Goal: Task Accomplishment & Management: Manage account settings

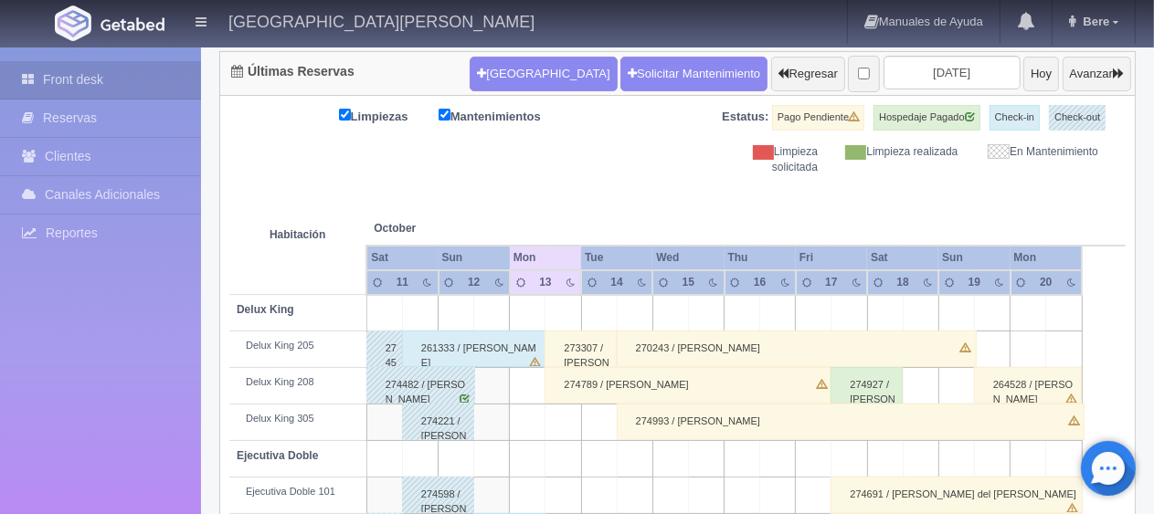
scroll to position [183, 0]
click at [568, 164] on div "Limpiezas Mantenimientos Estatus: Pago Pendiente Hospedaje Pagado Check-in Chec…" at bounding box center [677, 140] width 896 height 70
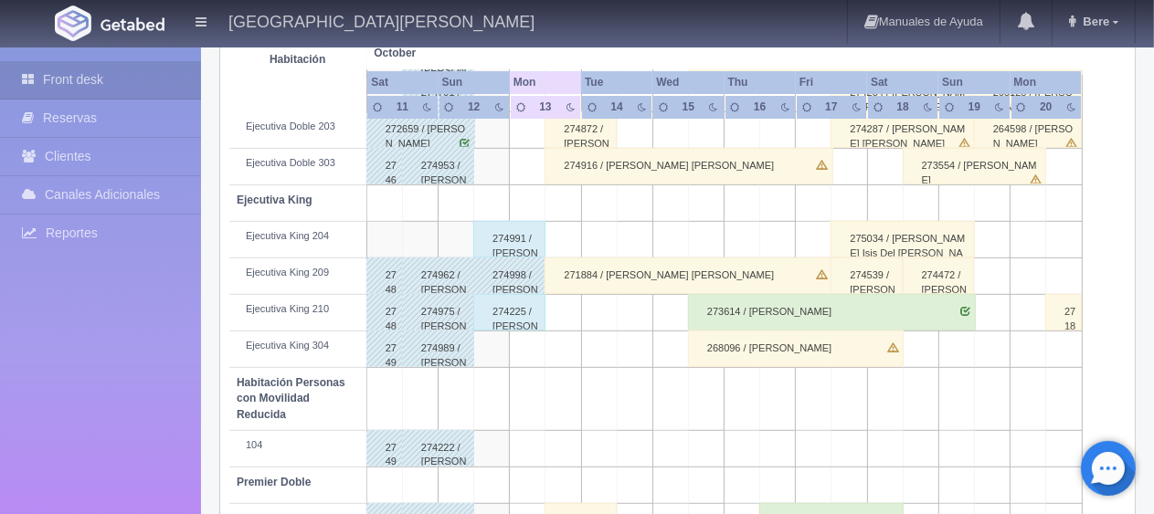
scroll to position [974, 0]
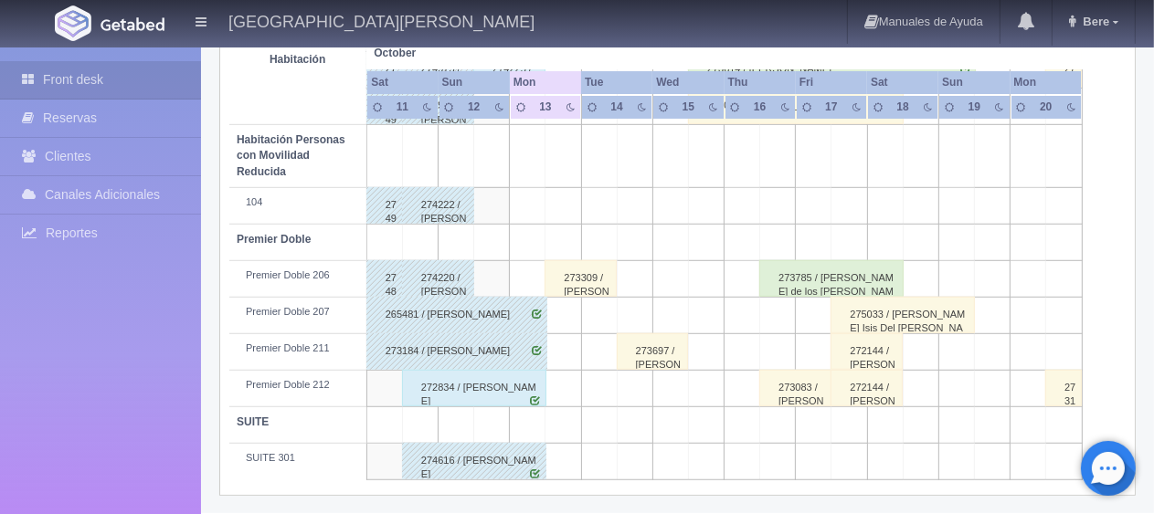
click at [577, 278] on div "273309 / Francisco Muñoz Guzmán" at bounding box center [580, 278] width 72 height 37
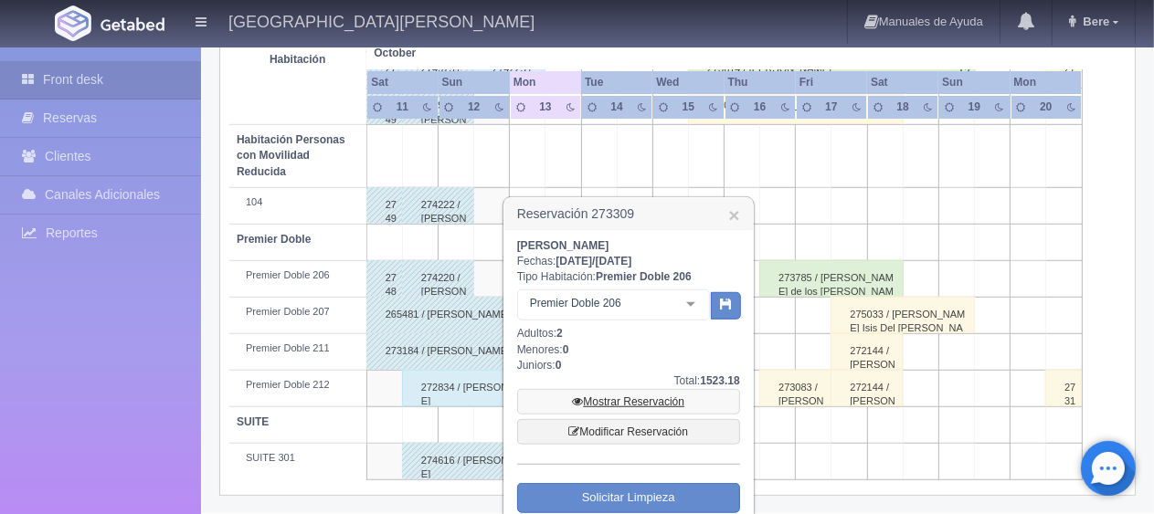
click at [647, 404] on link "Mostrar Reservación" at bounding box center [628, 402] width 223 height 26
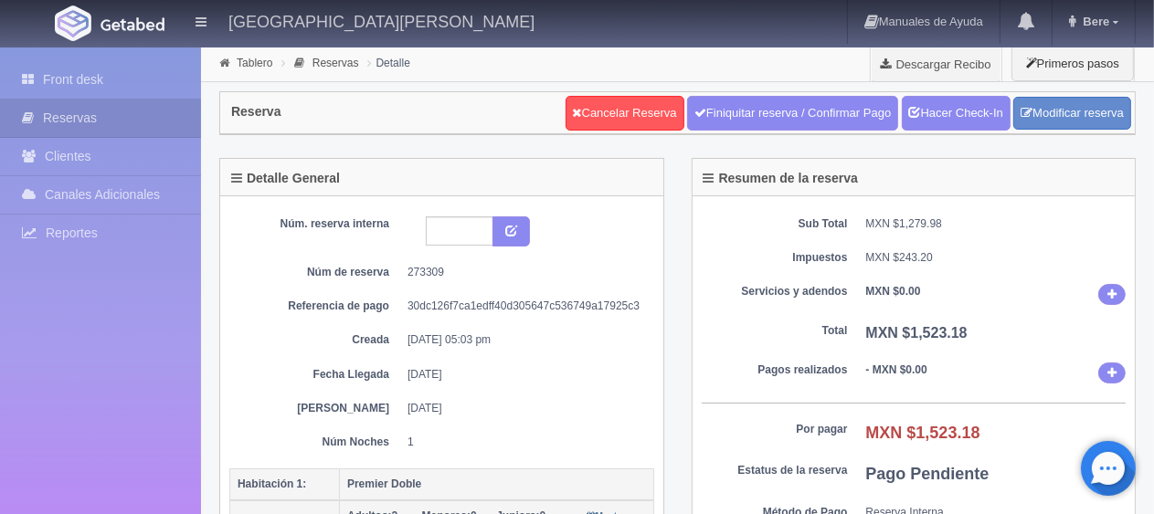
scroll to position [91, 0]
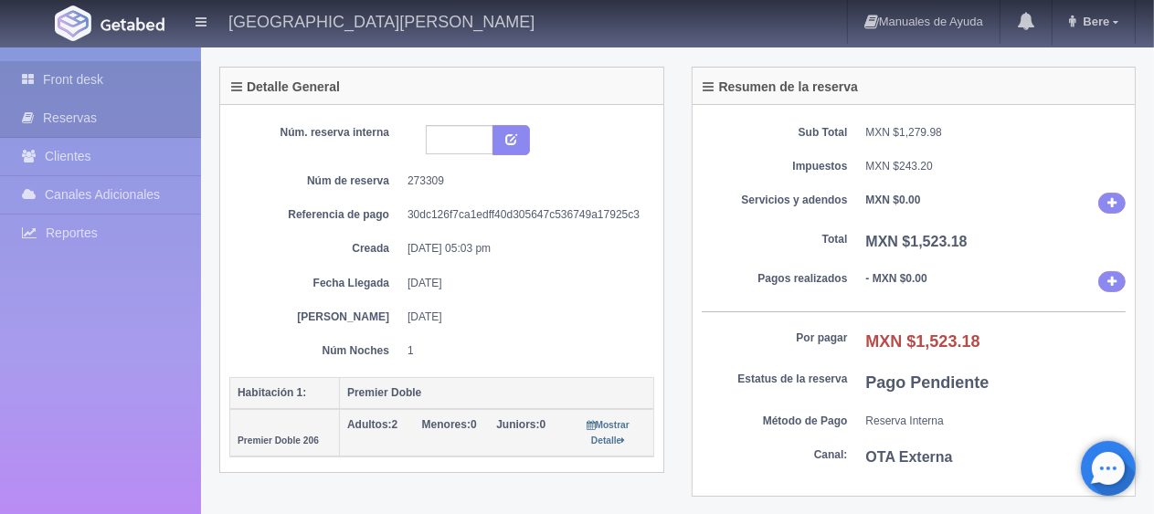
click at [90, 85] on link "Front desk" at bounding box center [100, 79] width 201 height 37
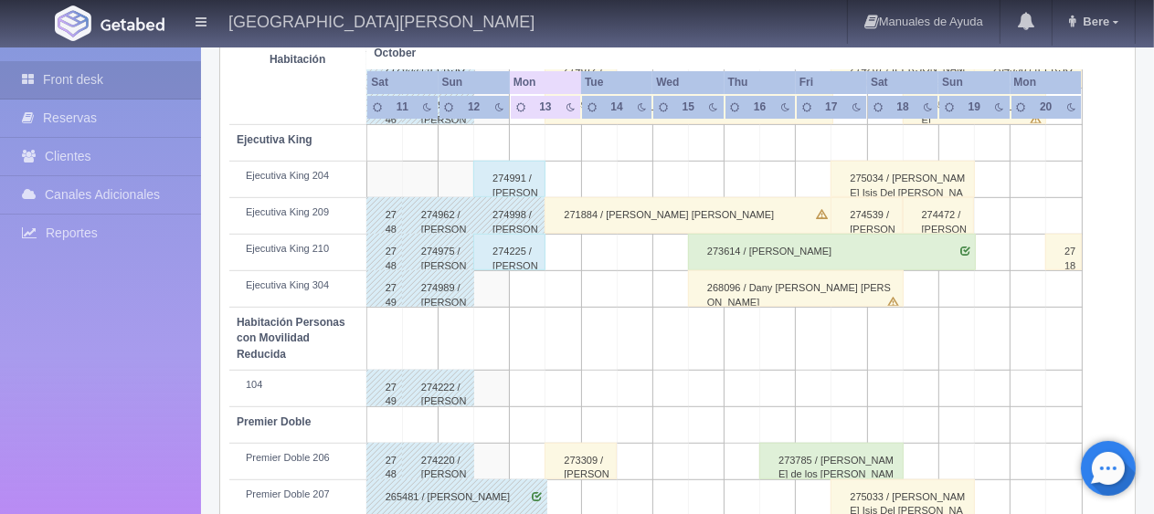
scroll to position [700, 0]
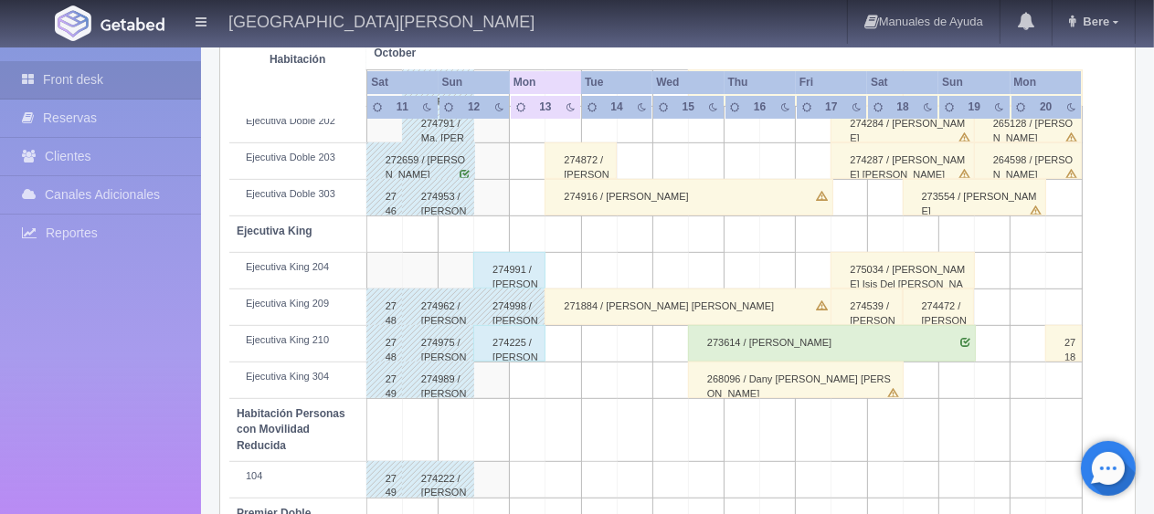
click at [623, 298] on div "271884 / Juan Manuel Jesus Aguilar" at bounding box center [688, 307] width 288 height 37
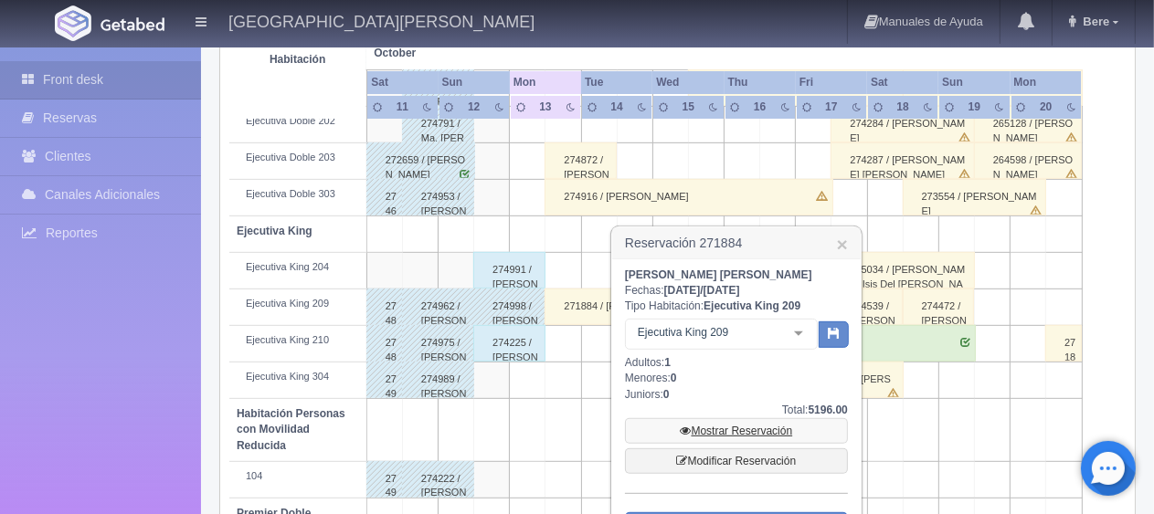
click at [707, 426] on link "Mostrar Reservación" at bounding box center [736, 431] width 223 height 26
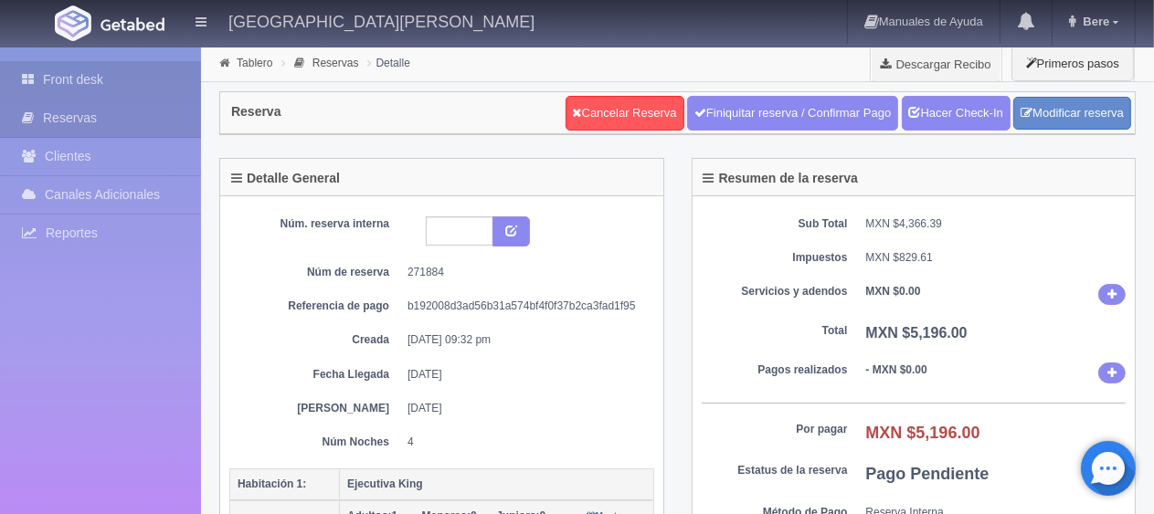
click at [107, 93] on link "Front desk" at bounding box center [100, 79] width 201 height 37
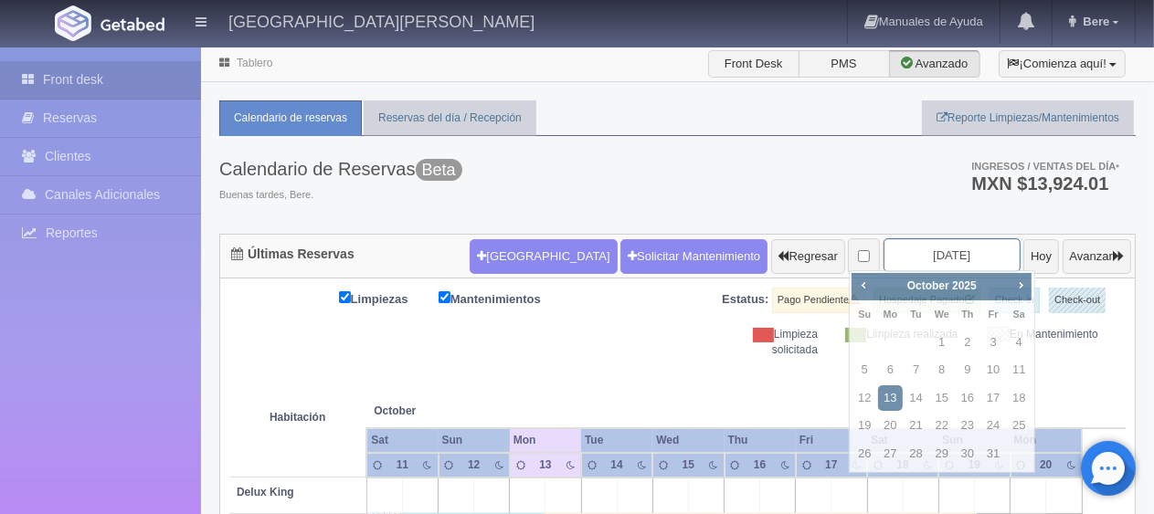
click at [919, 238] on input "2025-10-13" at bounding box center [951, 255] width 137 height 34
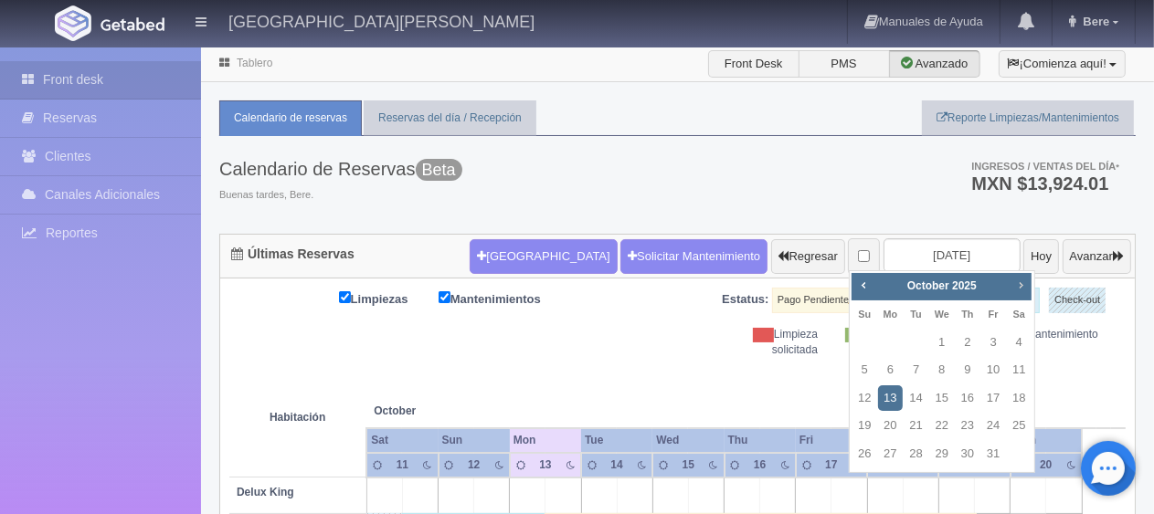
click at [1013, 287] on span "Next" at bounding box center [1020, 285] width 15 height 15
click at [967, 426] on link "25" at bounding box center [968, 426] width 24 height 26
type input "2025-12-25"
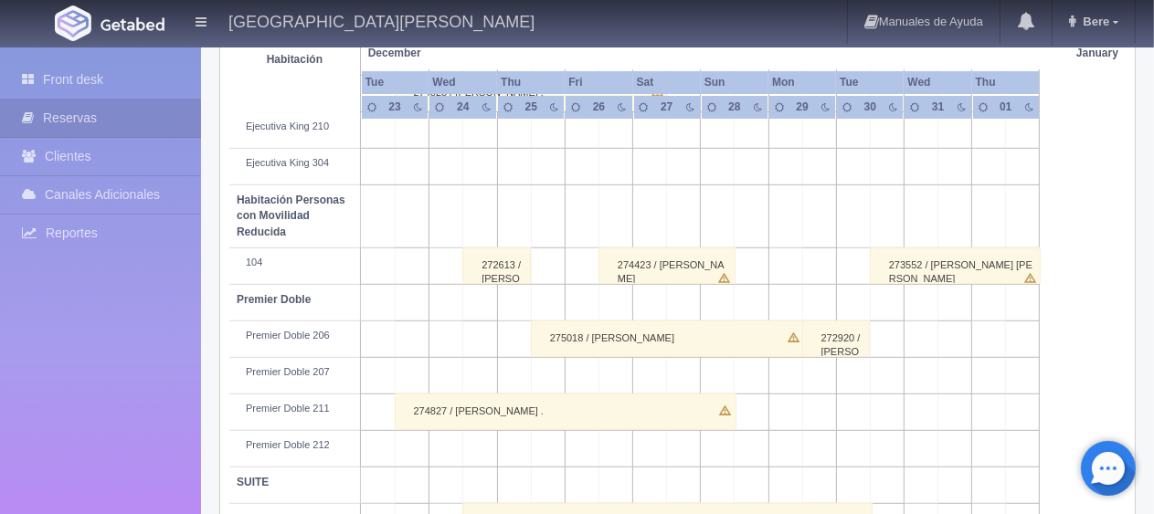
scroll to position [974, 0]
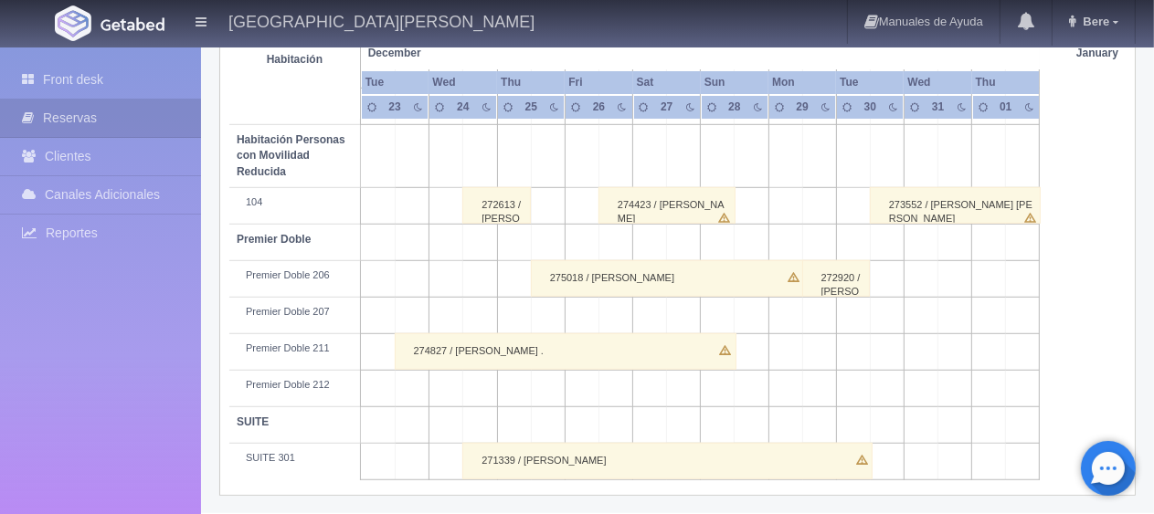
click at [642, 279] on div "275018 / [PERSON_NAME]" at bounding box center [667, 278] width 273 height 37
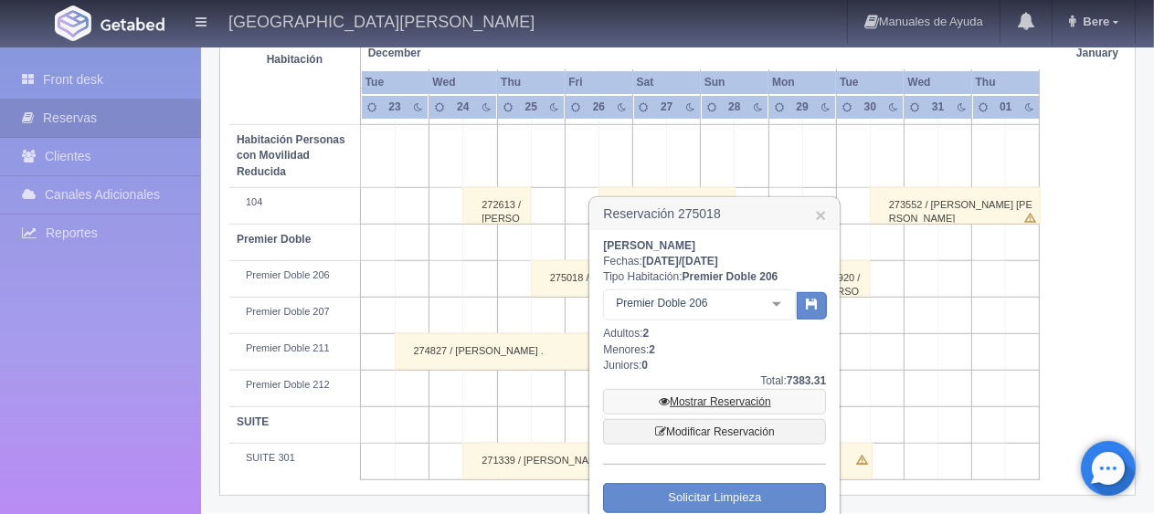
click at [698, 397] on link "Mostrar Reservación" at bounding box center [714, 402] width 223 height 26
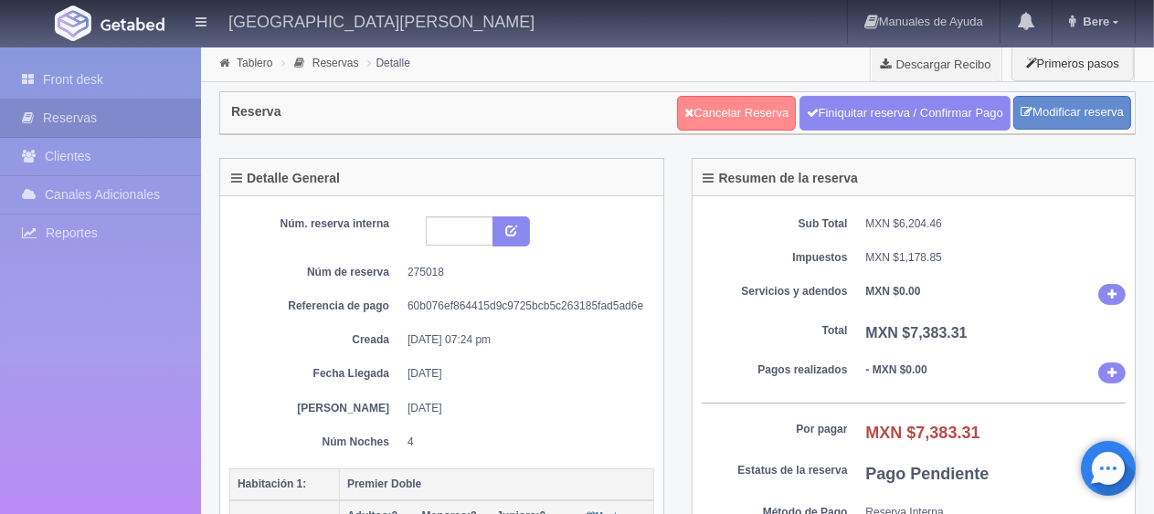
click at [719, 104] on link "Cancelar Reserva" at bounding box center [736, 113] width 119 height 35
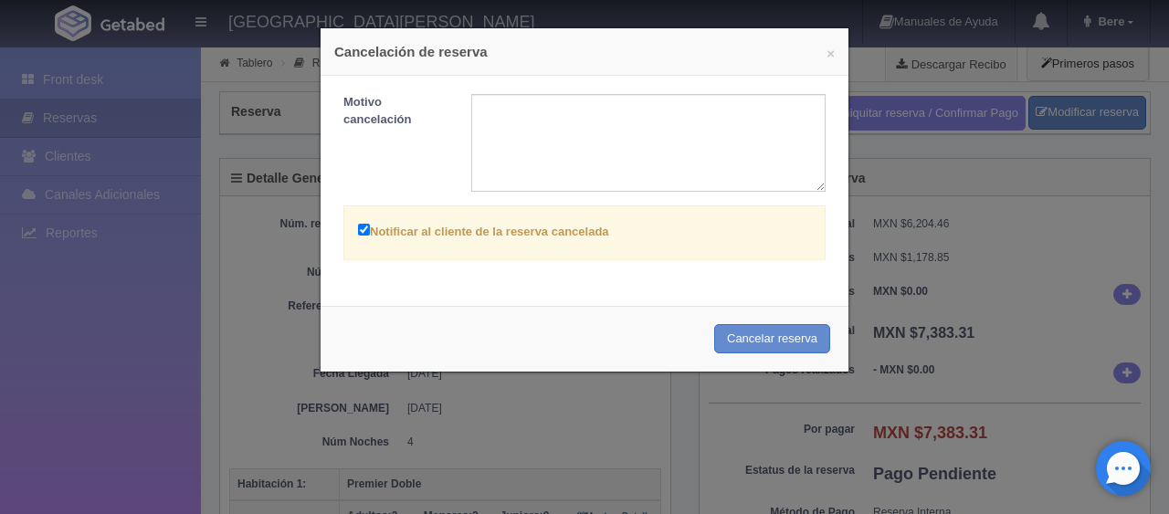
click at [553, 225] on label "Notificar al cliente de la reserva cancelada" at bounding box center [483, 230] width 251 height 21
click at [370, 225] on input "Notificar al cliente de la reserva cancelada" at bounding box center [364, 230] width 12 height 12
checkbox input "false"
click at [739, 340] on button "Cancelar reserva" at bounding box center [772, 339] width 116 height 30
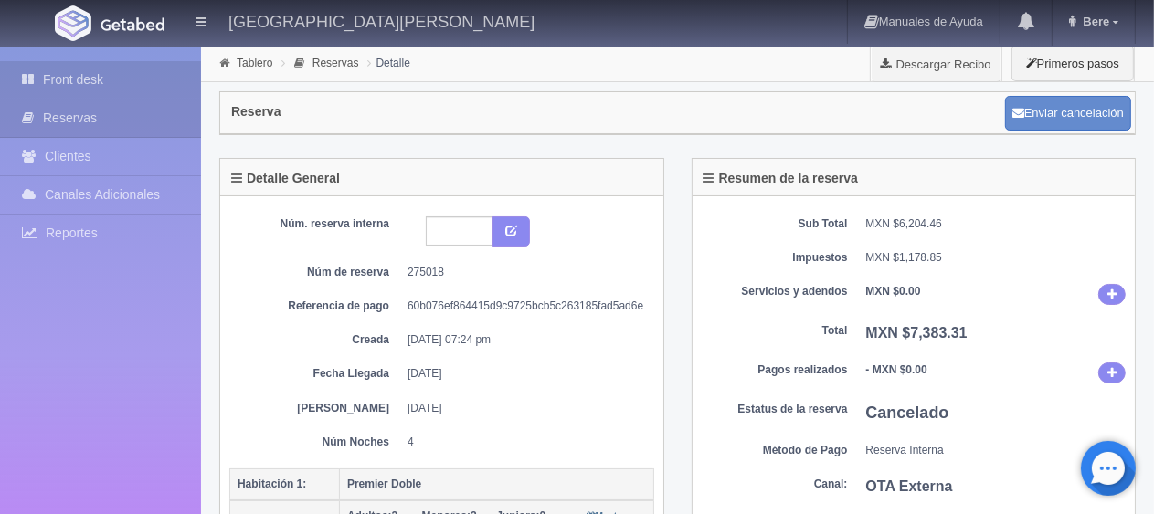
click at [120, 88] on link "Front desk" at bounding box center [100, 79] width 201 height 37
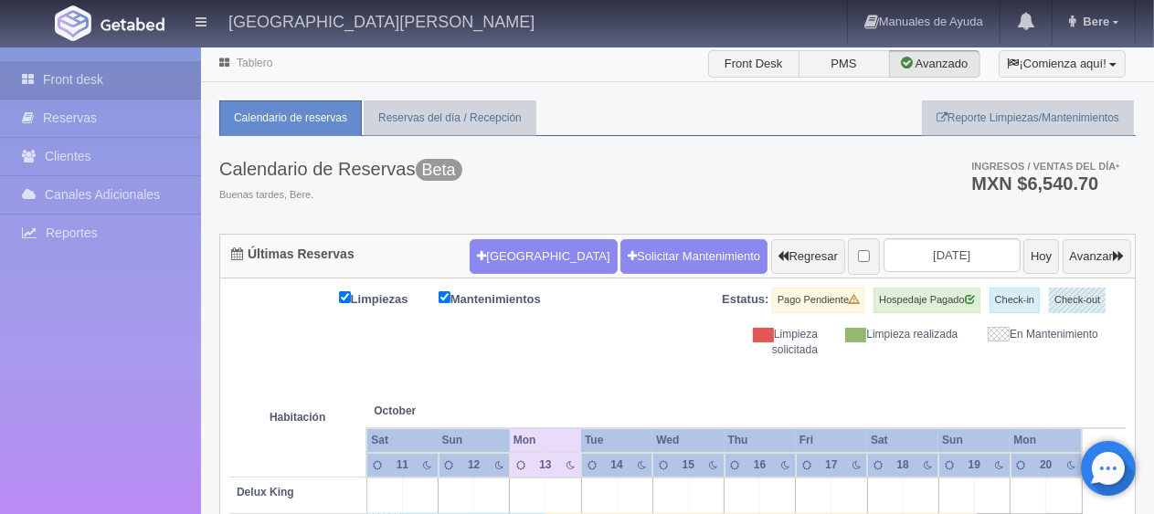
click at [581, 382] on th at bounding box center [563, 392] width 107 height 69
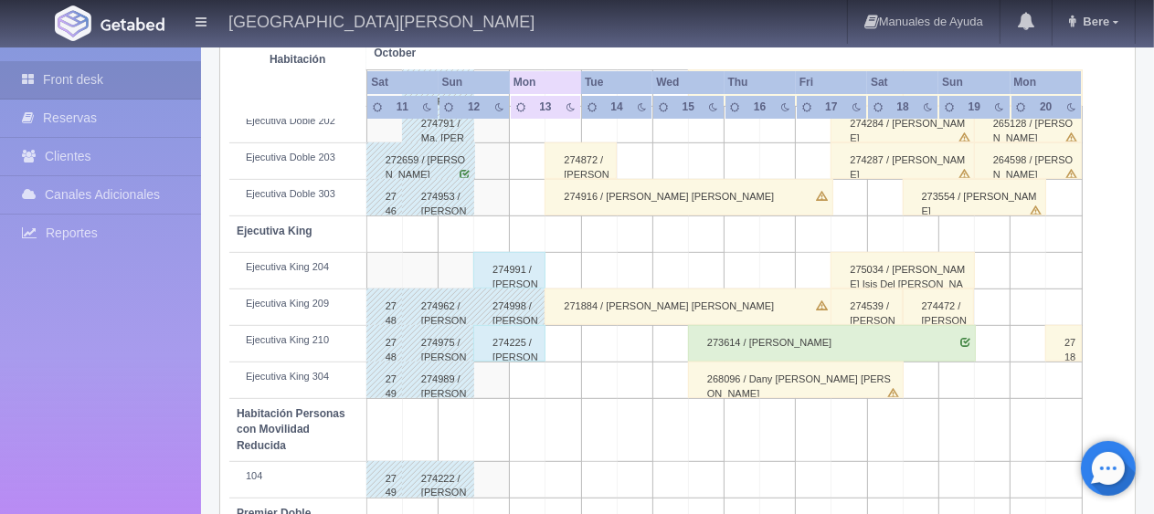
scroll to position [517, 0]
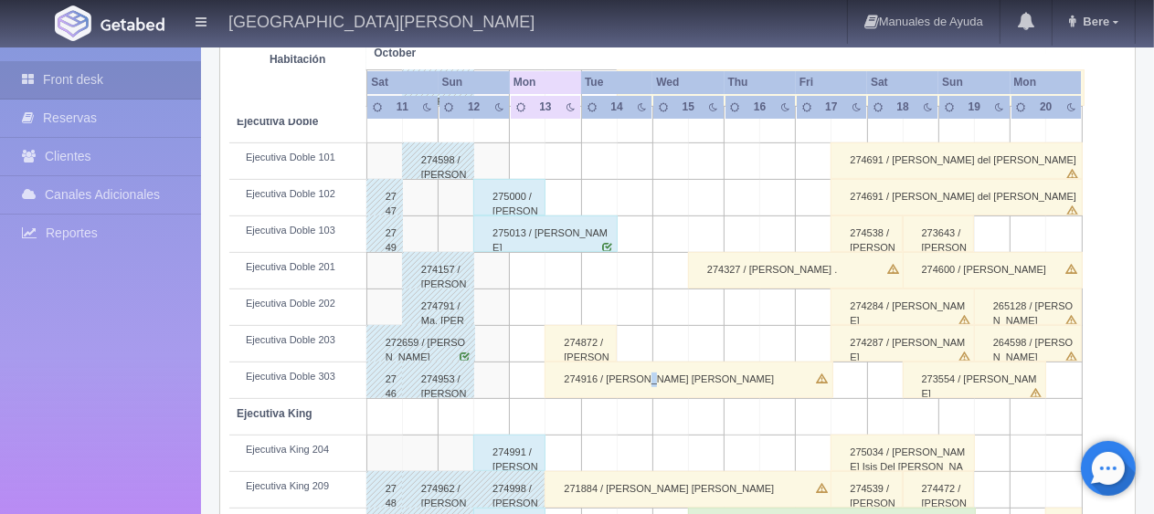
click at [640, 384] on div "274916 / Jessica Aly Felix Valdenegro" at bounding box center [688, 380] width 288 height 37
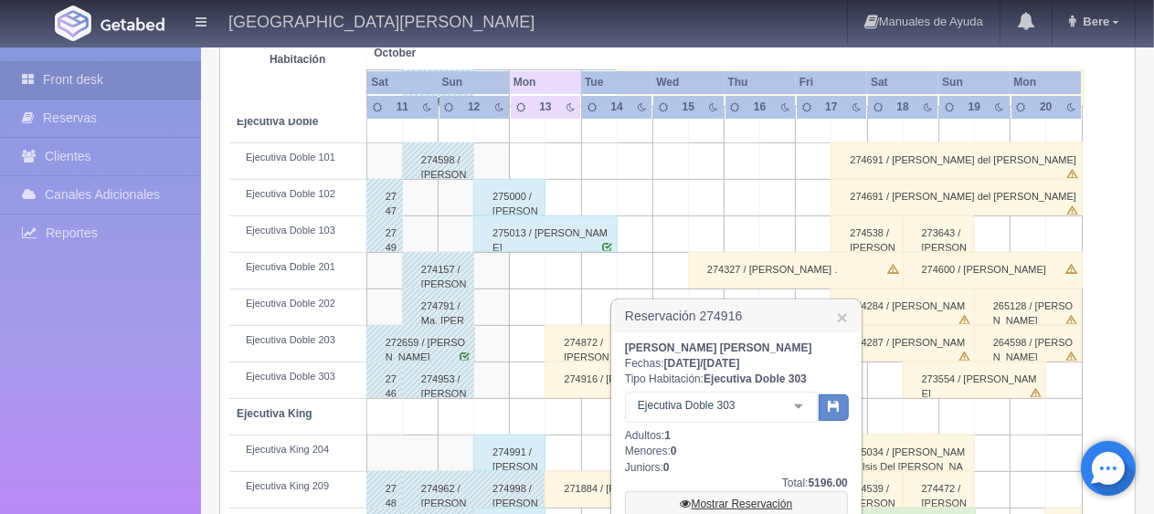
click at [738, 502] on link "Mostrar Reservación" at bounding box center [736, 505] width 223 height 26
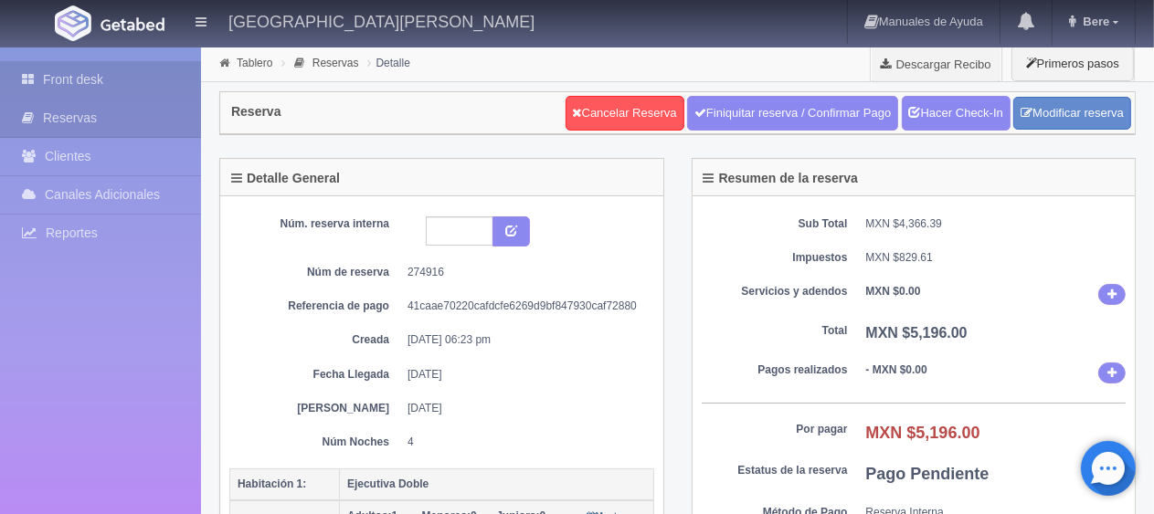
click at [165, 82] on link "Front desk" at bounding box center [100, 79] width 201 height 37
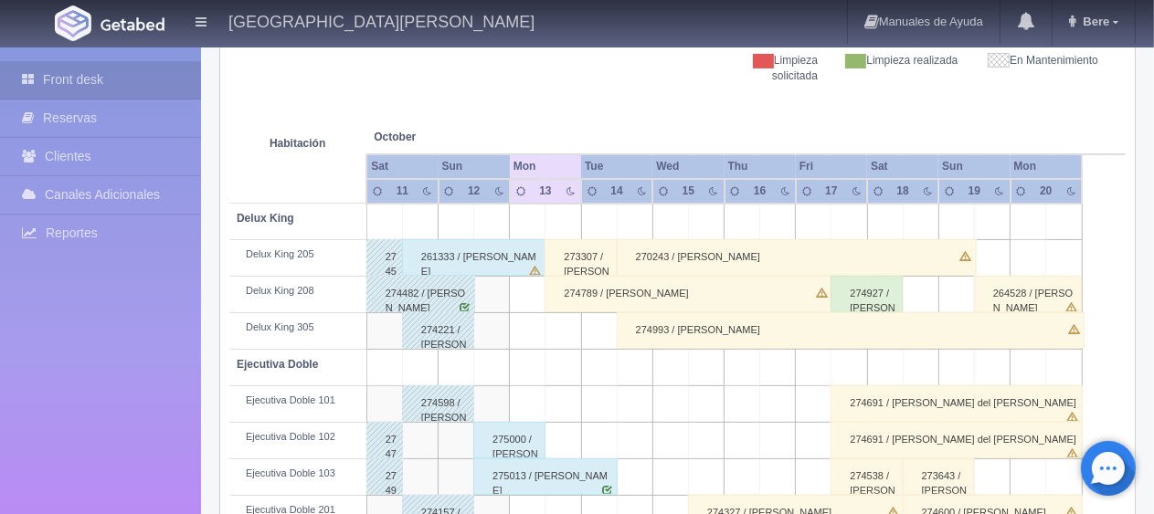
scroll to position [640, 0]
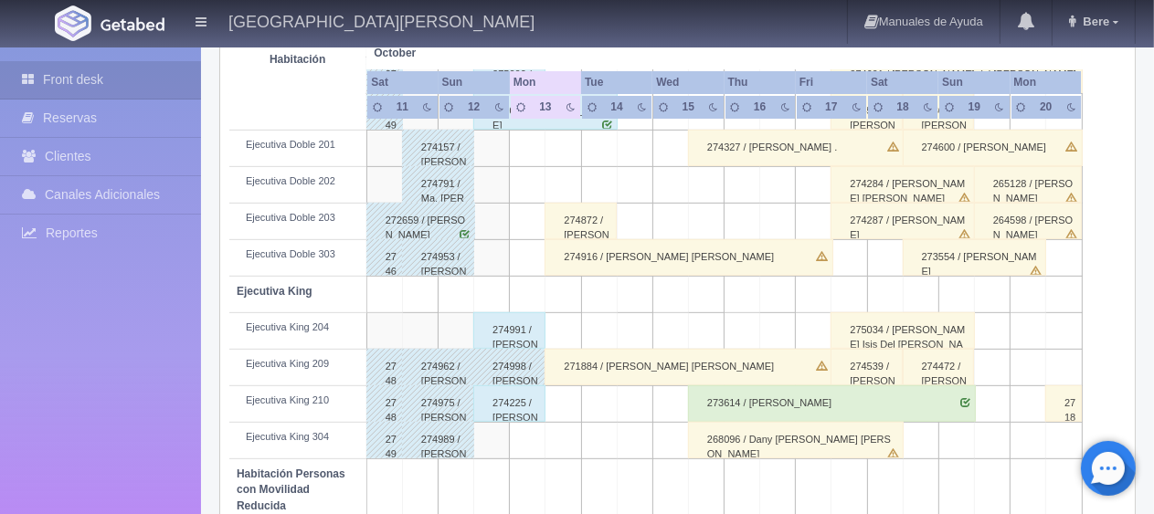
click at [574, 225] on div "274872 / Jessica Guitron" at bounding box center [580, 221] width 72 height 37
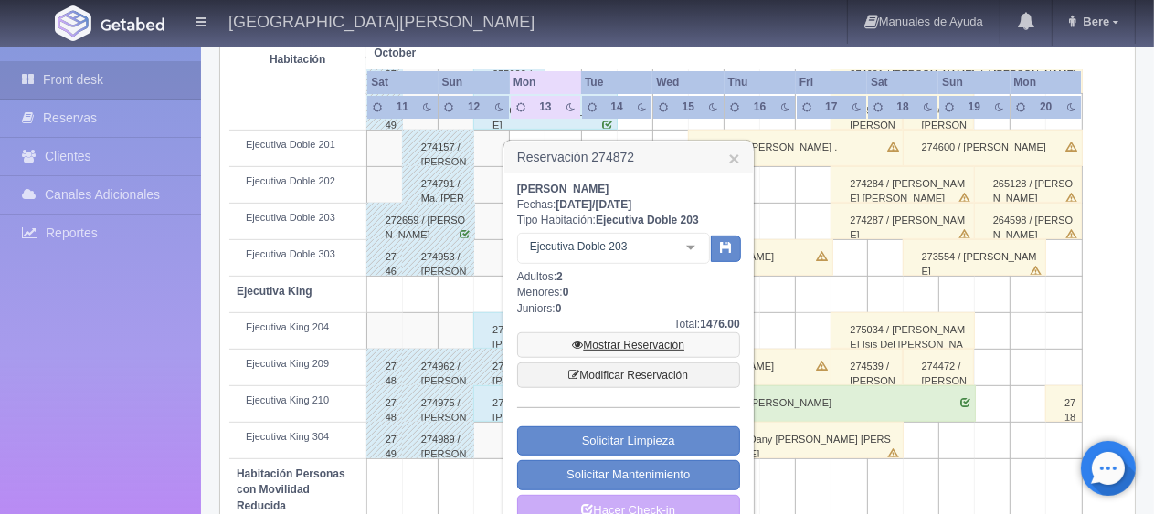
click at [623, 346] on link "Mostrar Reservación" at bounding box center [628, 346] width 223 height 26
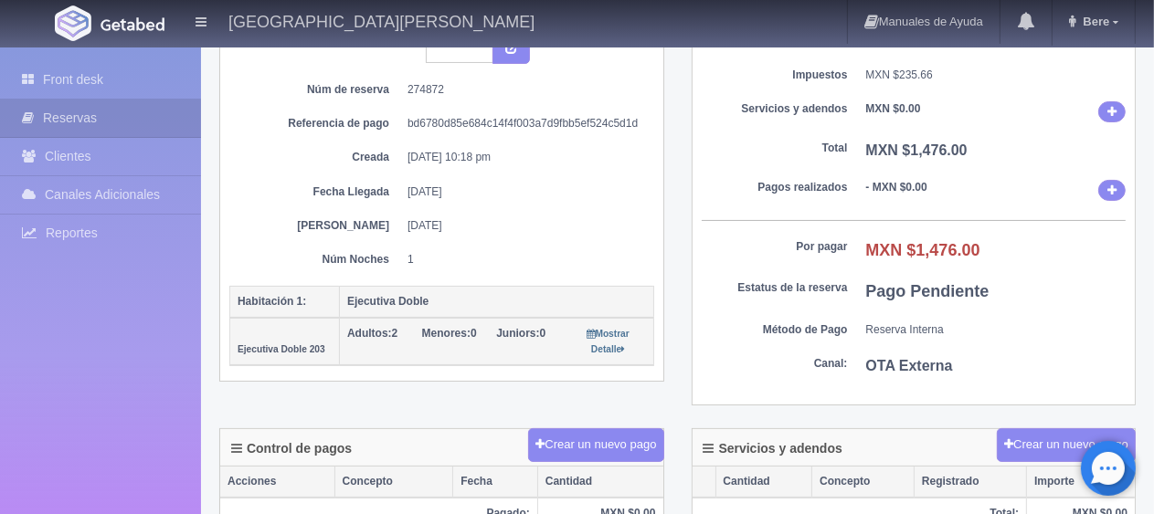
scroll to position [274, 0]
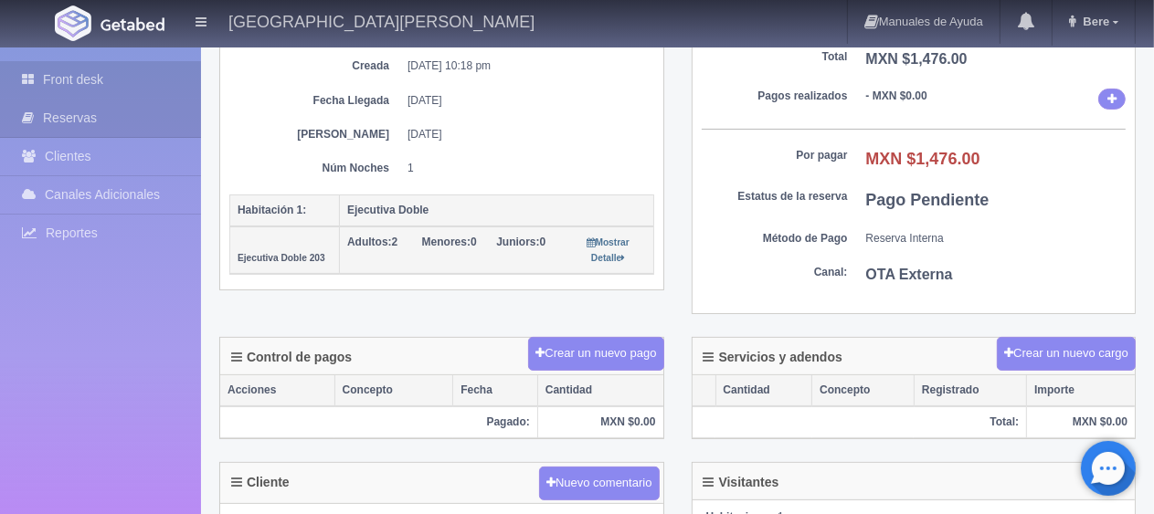
click at [139, 80] on link "Front desk" at bounding box center [100, 79] width 201 height 37
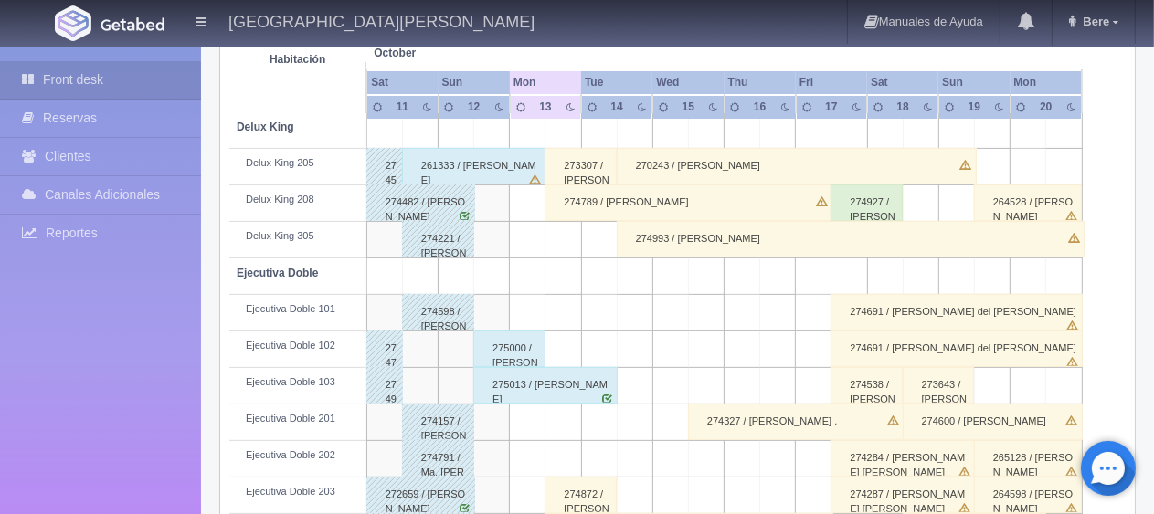
scroll to position [183, 0]
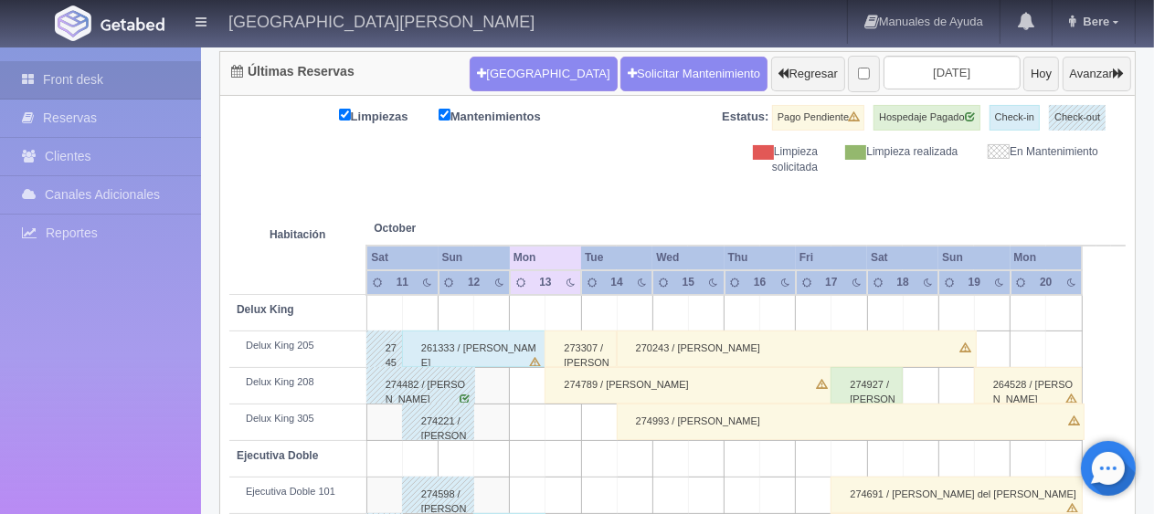
click at [602, 381] on div "274789 / MARIANA BARRIOS LICEA" at bounding box center [688, 385] width 288 height 37
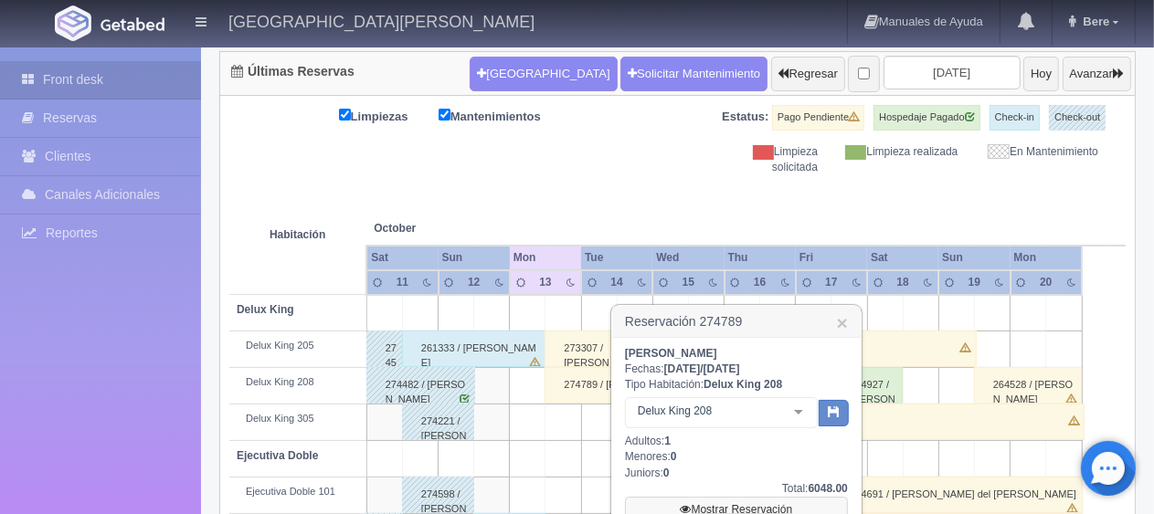
click at [745, 506] on link "Mostrar Reservación" at bounding box center [736, 510] width 223 height 26
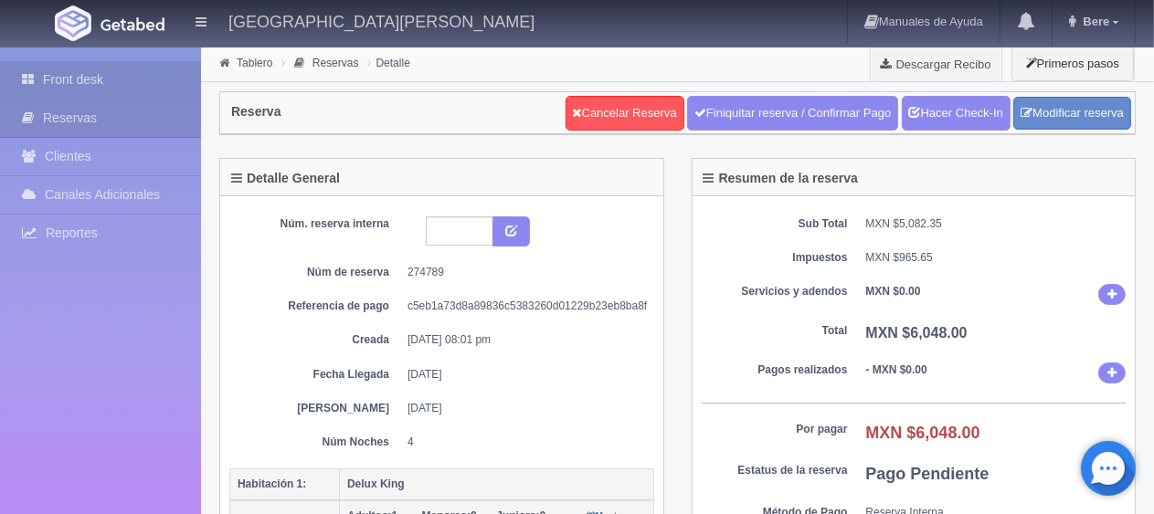
click at [58, 74] on link "Front desk" at bounding box center [100, 79] width 201 height 37
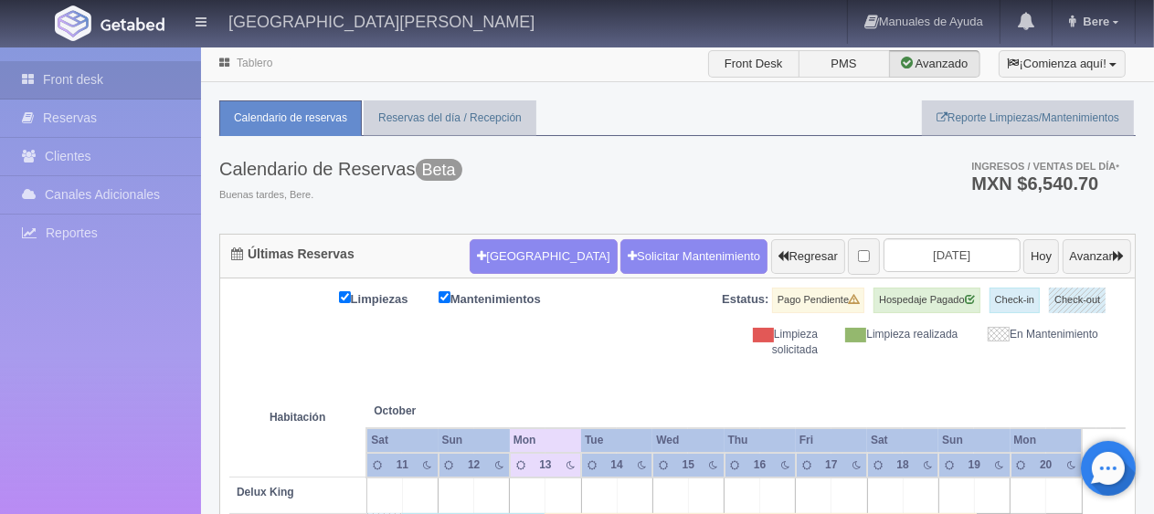
scroll to position [183, 0]
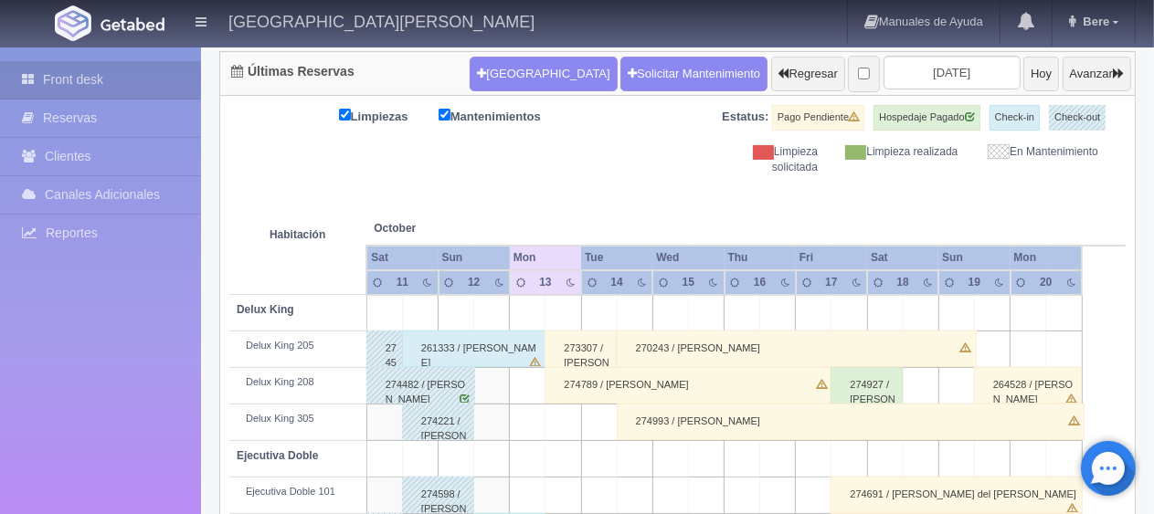
click at [574, 350] on div "273307 / Francisco Muñoz Guzmán" at bounding box center [580, 349] width 72 height 37
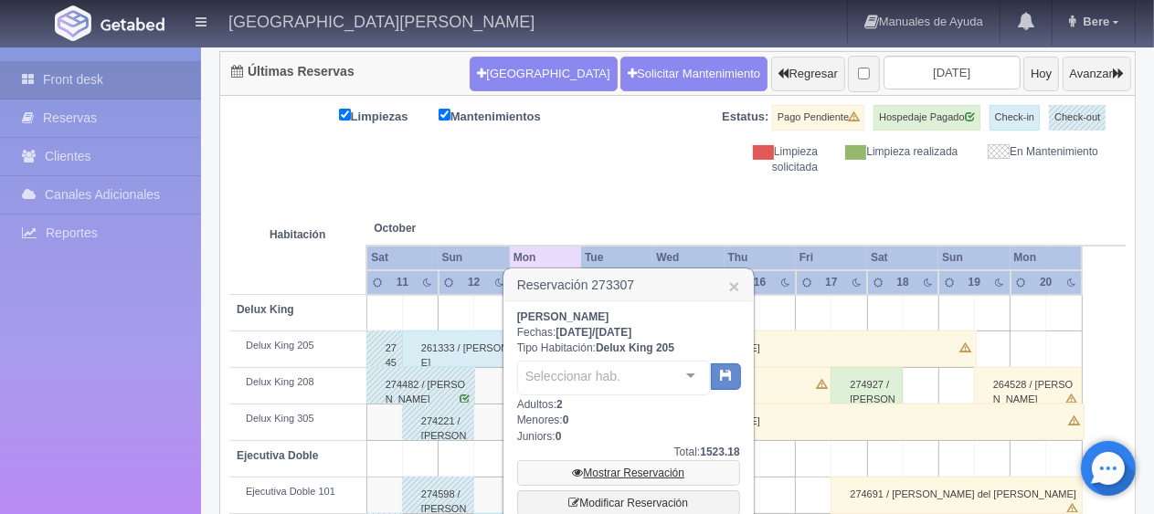
click at [613, 470] on link "Mostrar Reservación" at bounding box center [628, 473] width 223 height 26
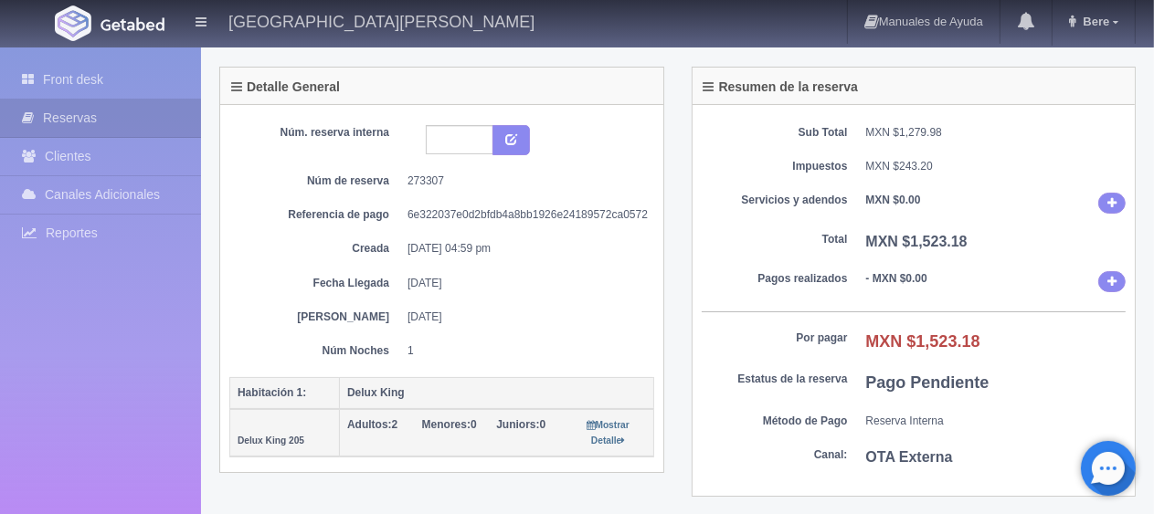
scroll to position [274, 0]
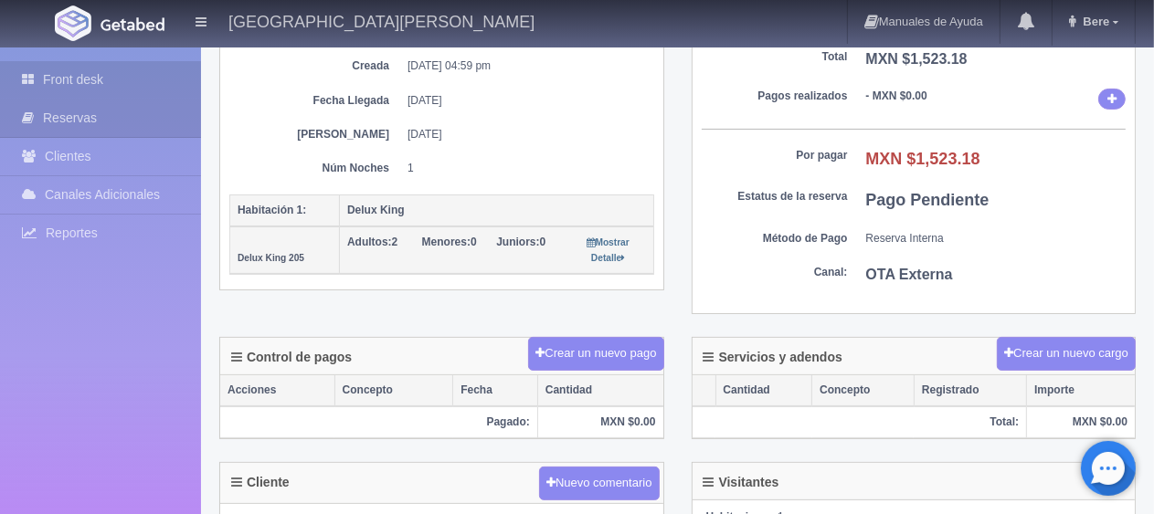
click at [134, 87] on link "Front desk" at bounding box center [100, 79] width 201 height 37
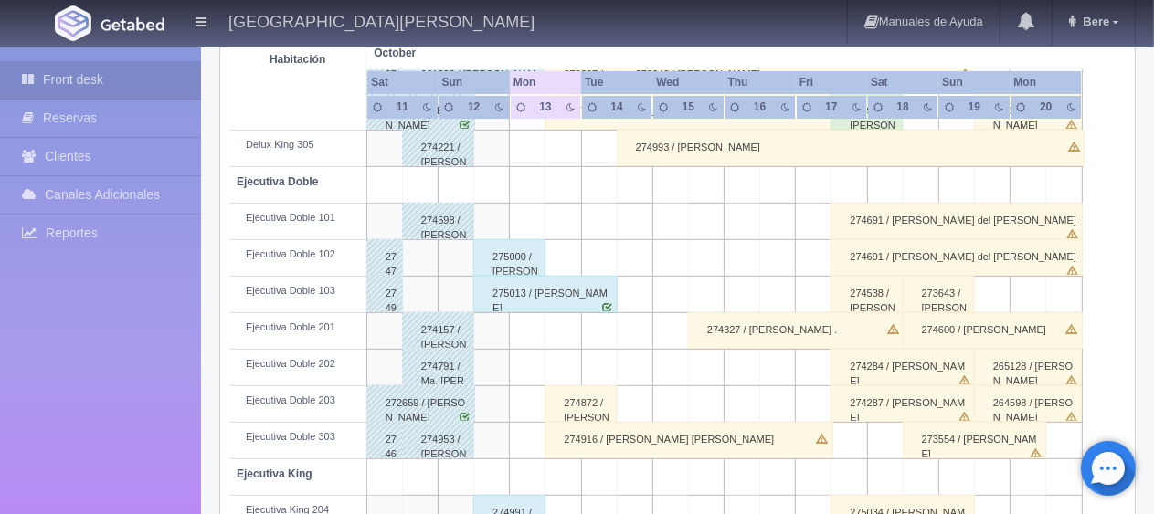
scroll to position [183, 0]
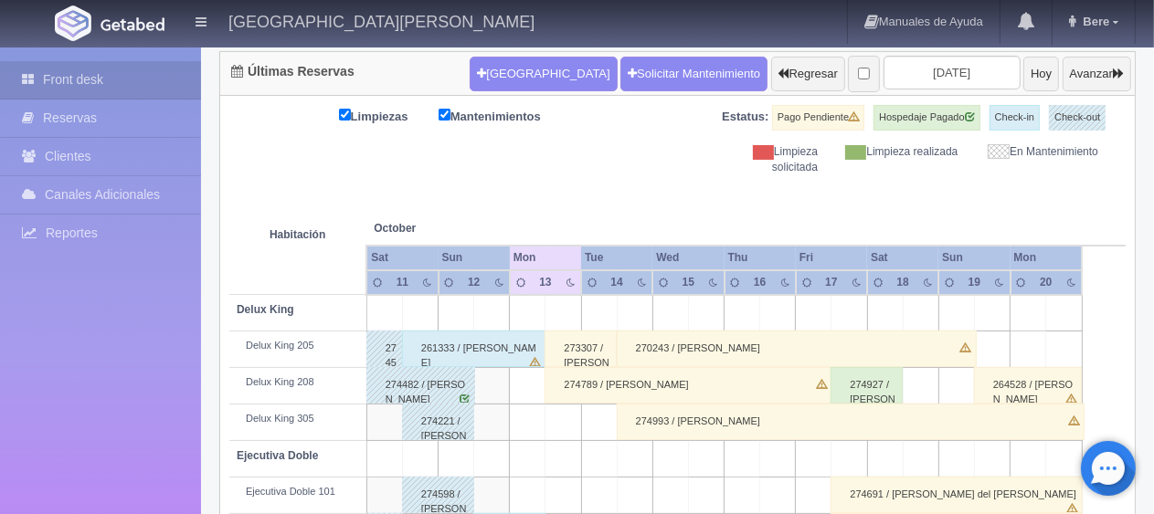
click at [755, 423] on div "274993 / [PERSON_NAME]" at bounding box center [851, 422] width 468 height 37
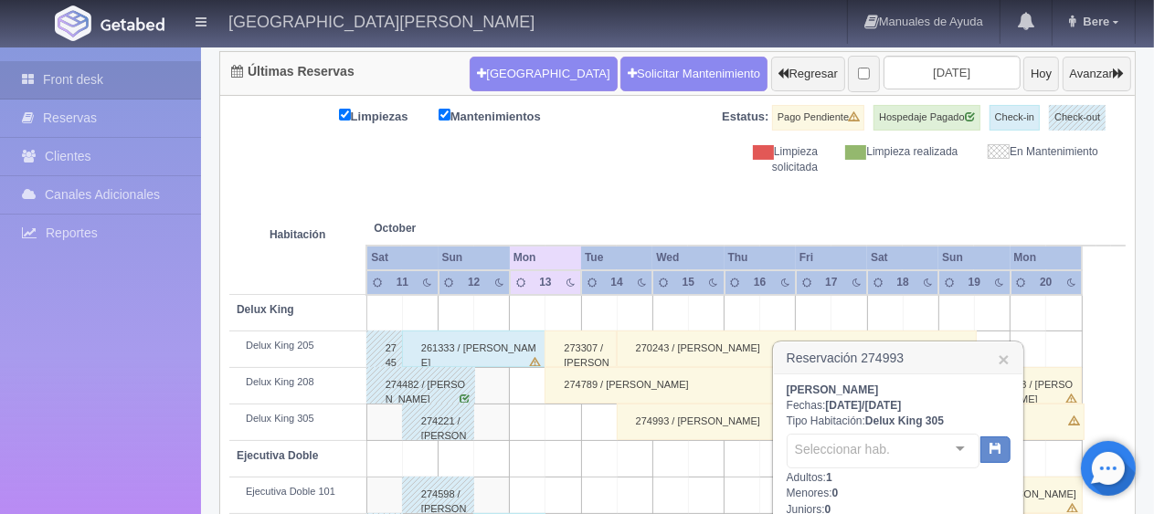
scroll to position [365, 0]
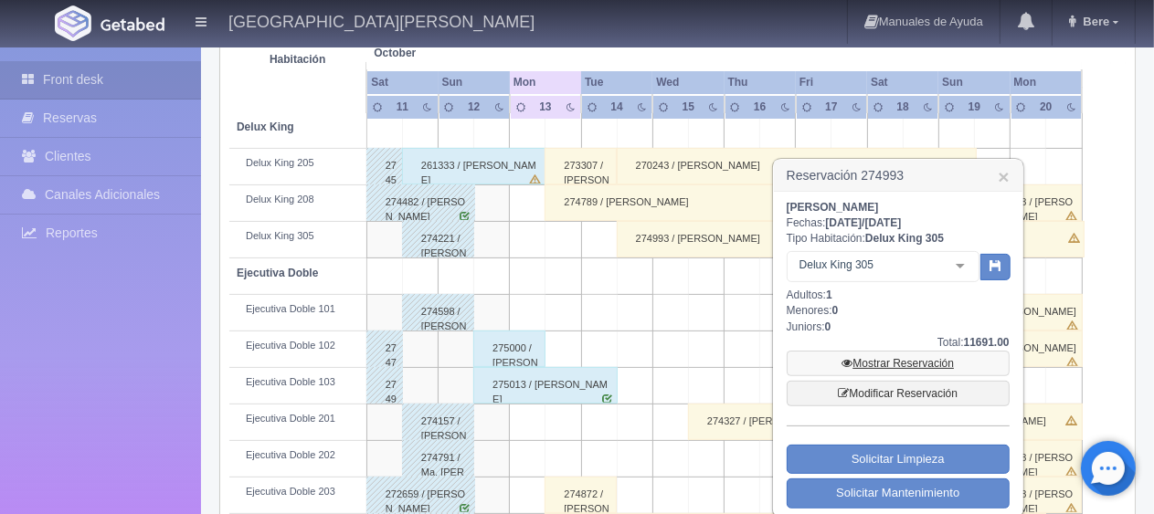
click at [898, 360] on link "Mostrar Reservación" at bounding box center [898, 364] width 223 height 26
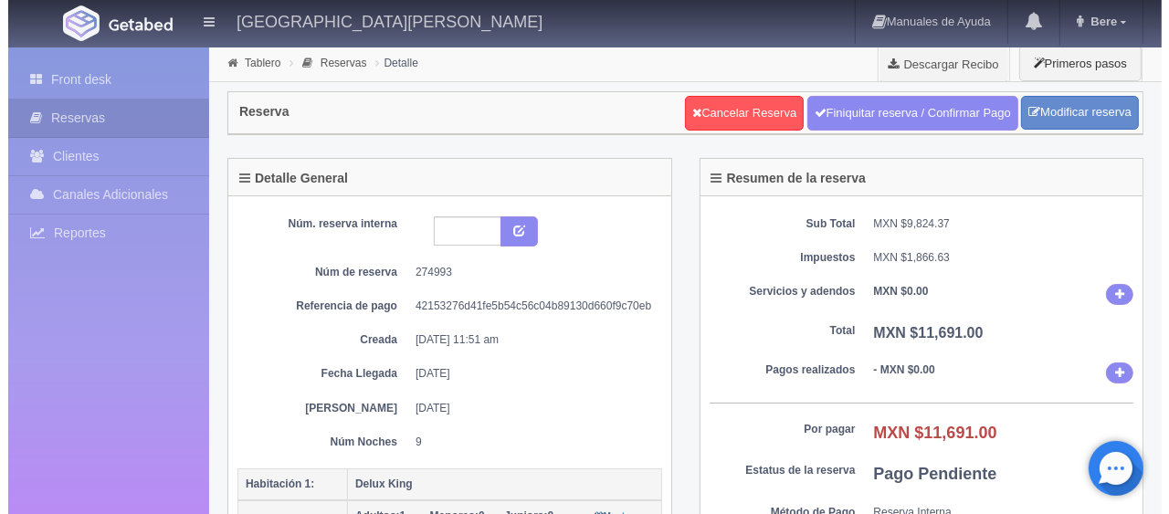
scroll to position [274, 0]
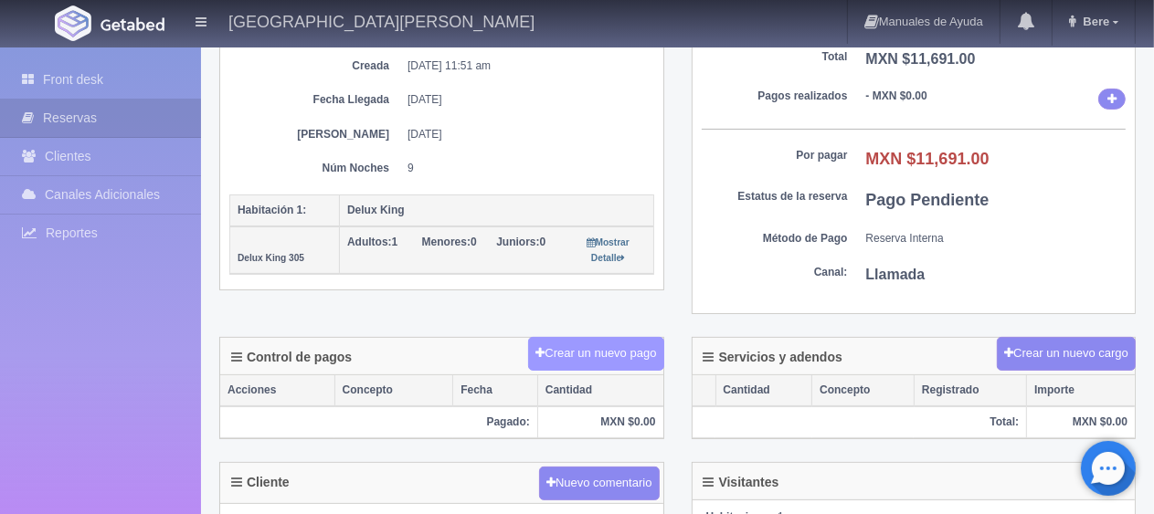
click at [559, 349] on button "Crear un nuevo pago" at bounding box center [595, 354] width 135 height 34
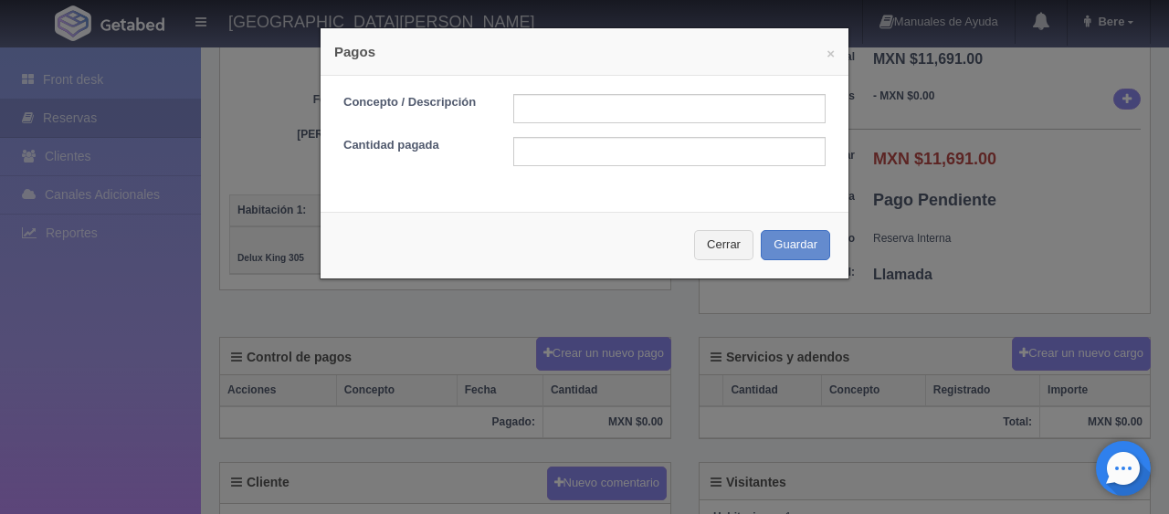
click at [545, 127] on form "Concepto / Descripción Cantidad pagada" at bounding box center [585, 130] width 482 height 72
click at [536, 97] on input "text" at bounding box center [669, 108] width 312 height 29
type input "transferencia [DATE]"
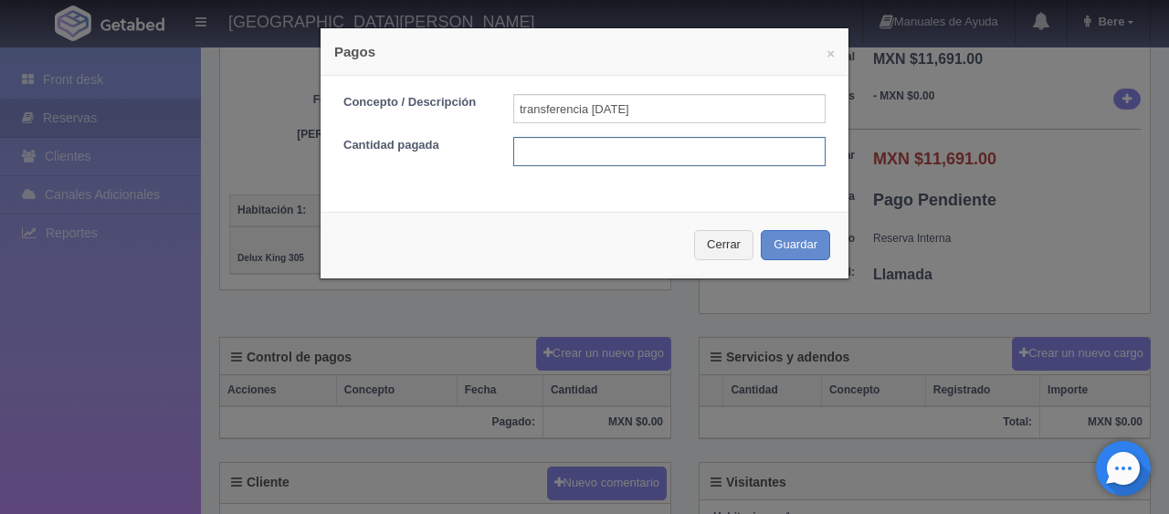
click at [602, 164] on input "text" at bounding box center [669, 151] width 312 height 29
type input "1299"
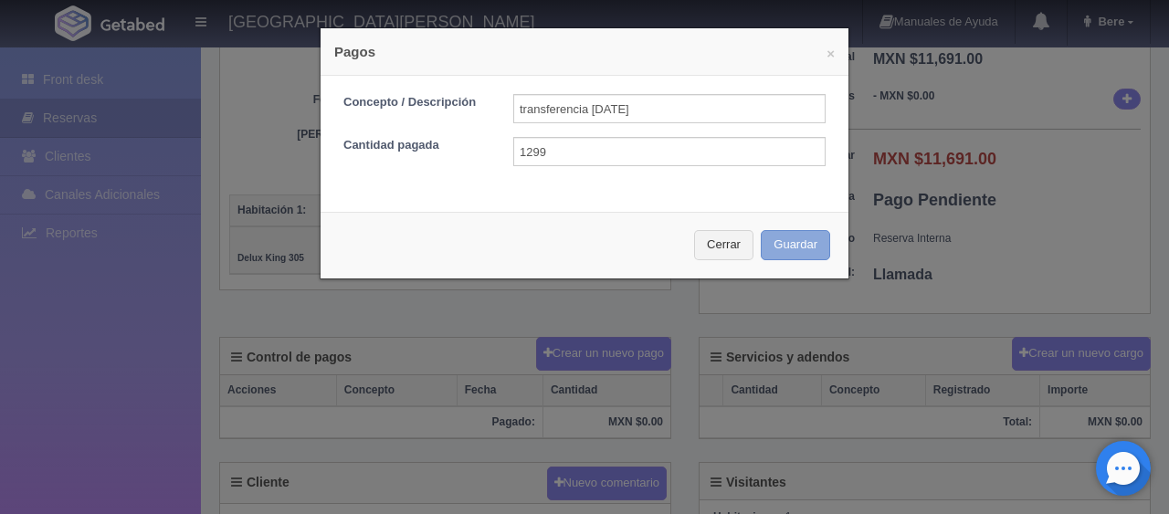
click at [776, 237] on button "Guardar" at bounding box center [795, 245] width 69 height 30
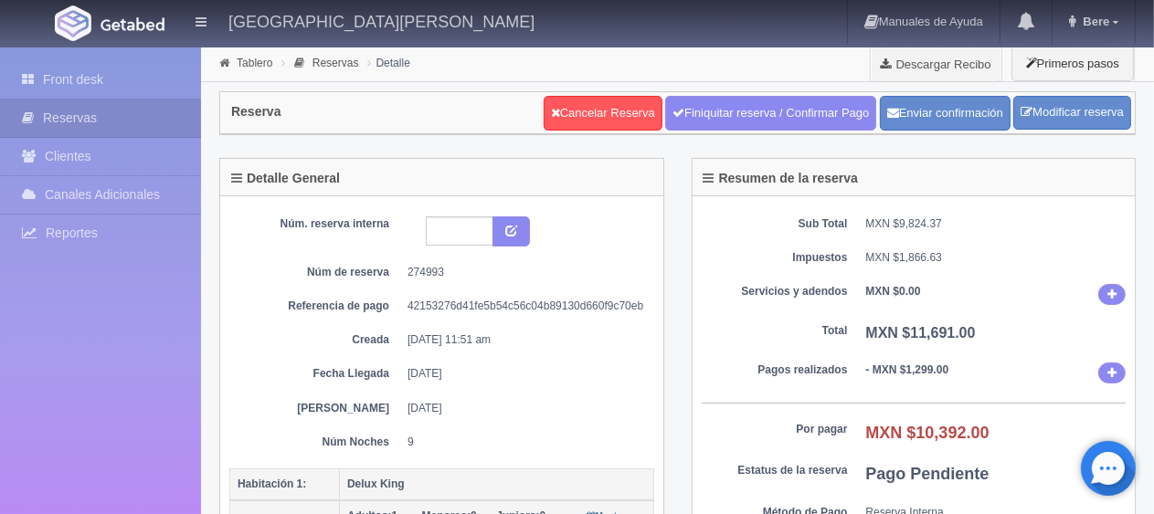
scroll to position [91, 0]
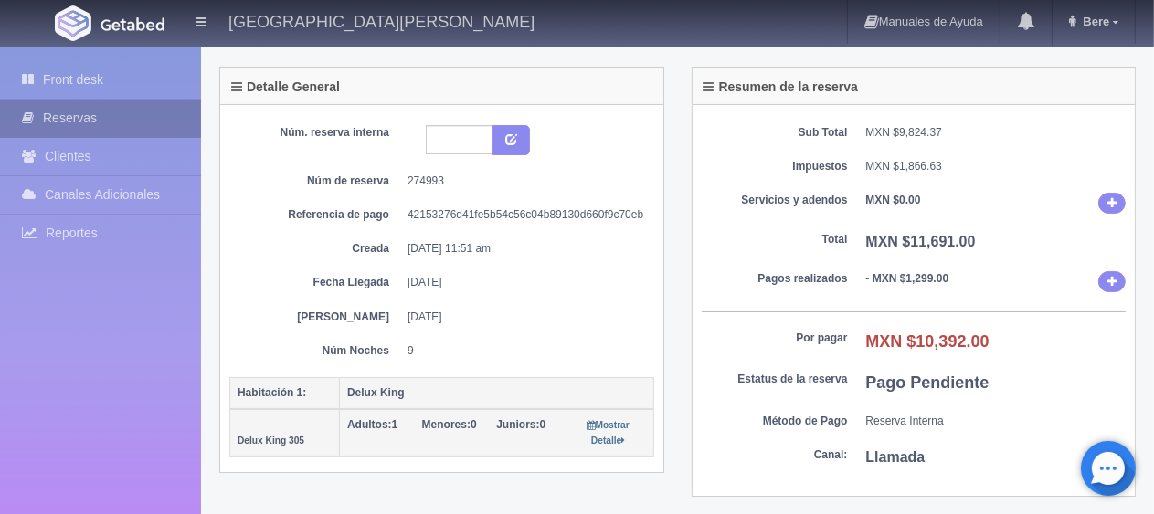
click at [168, 127] on link "Reservas" at bounding box center [100, 118] width 201 height 37
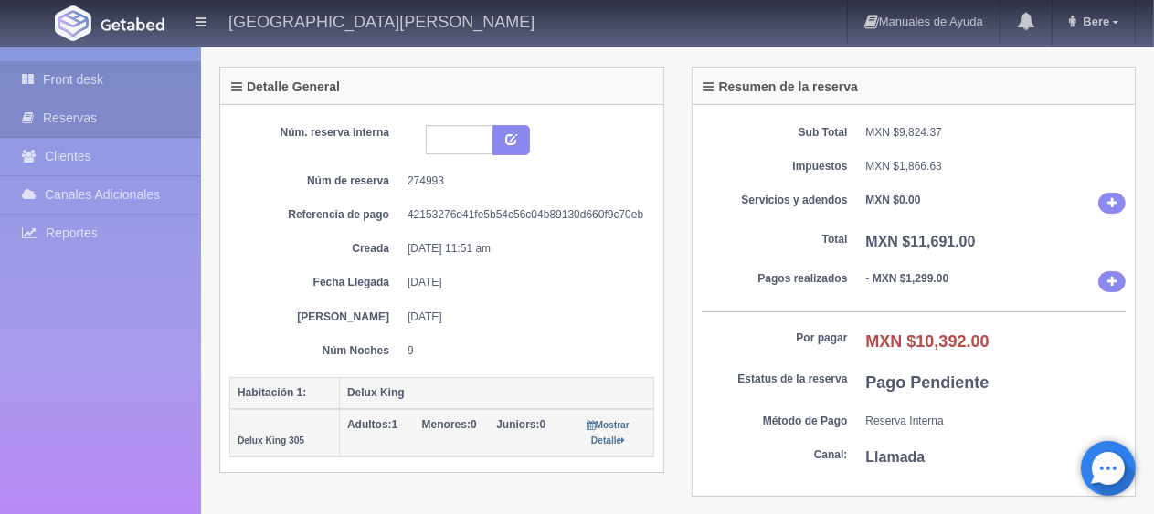
click at [150, 93] on link "Front desk" at bounding box center [100, 79] width 201 height 37
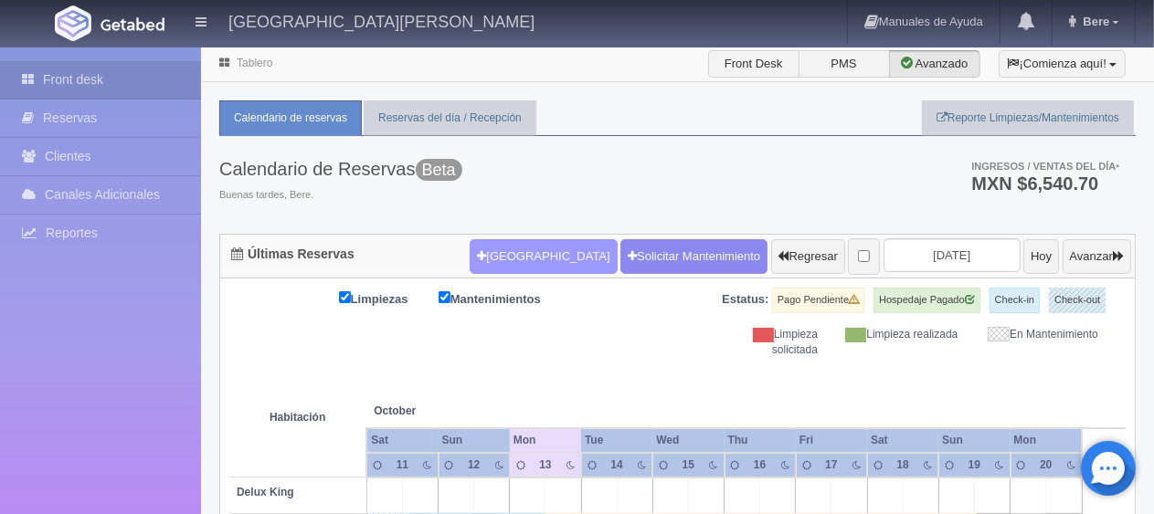
click at [503, 255] on button "[GEOGRAPHIC_DATA]" at bounding box center [543, 256] width 147 height 35
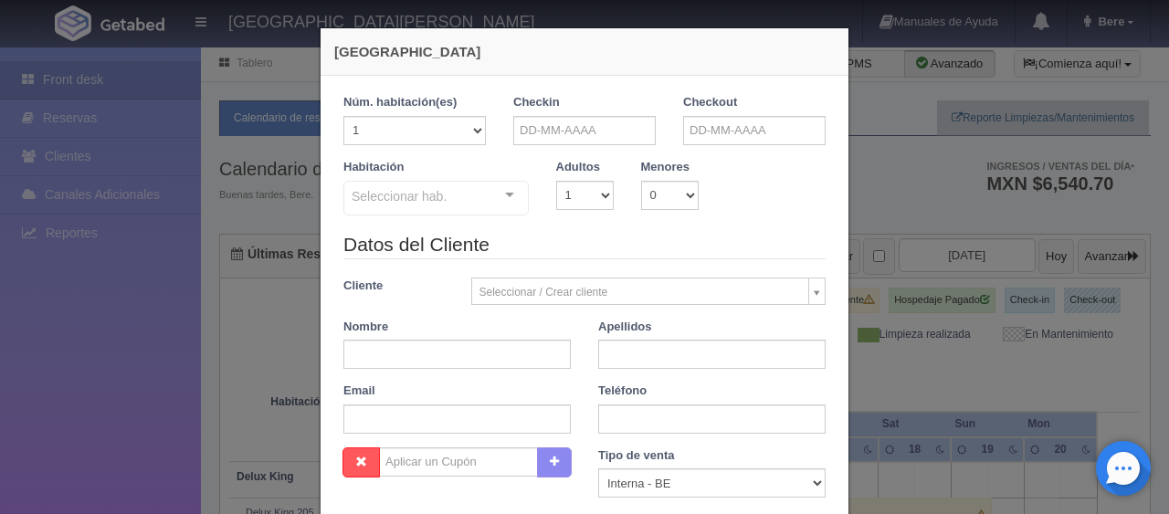
checkbox input "false"
drag, startPoint x: 621, startPoint y: 132, endPoint x: 625, endPoint y: 141, distance: 9.8
click at [625, 141] on input "text" at bounding box center [584, 130] width 143 height 29
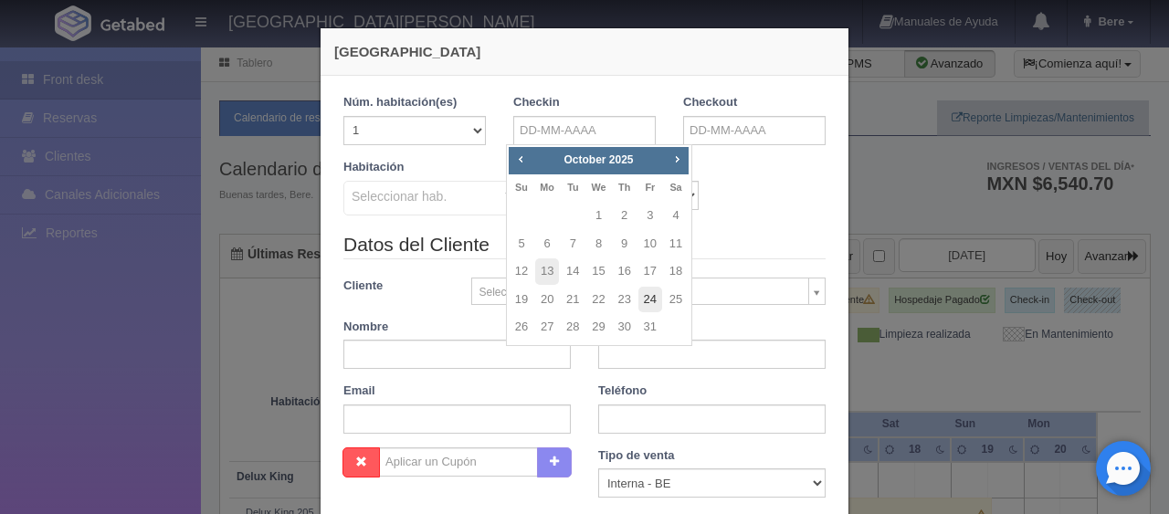
click at [646, 304] on link "24" at bounding box center [651, 300] width 24 height 26
type input "24-10-2025"
checkbox input "false"
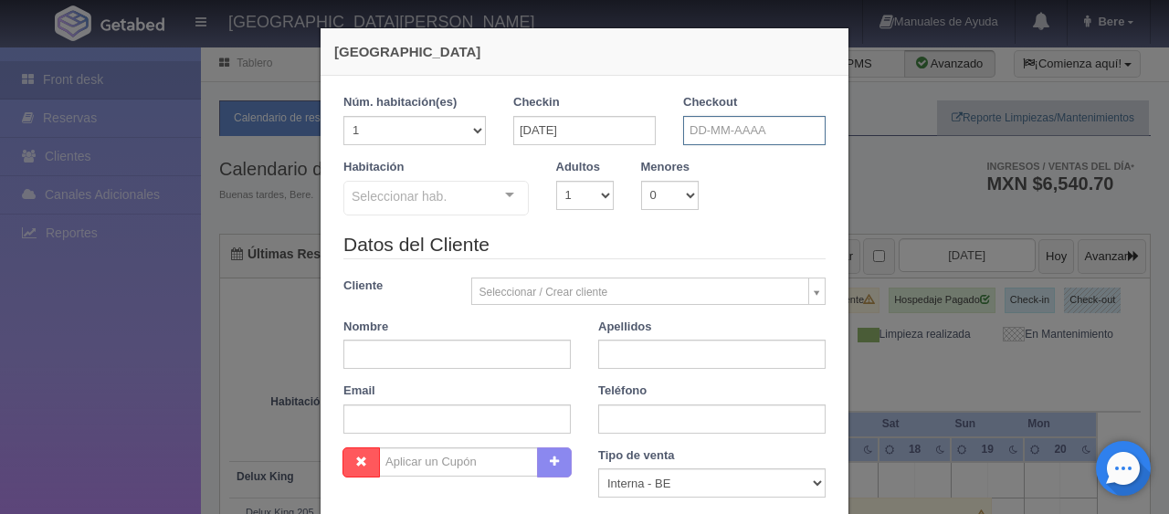
click at [723, 132] on input "text" at bounding box center [754, 130] width 143 height 29
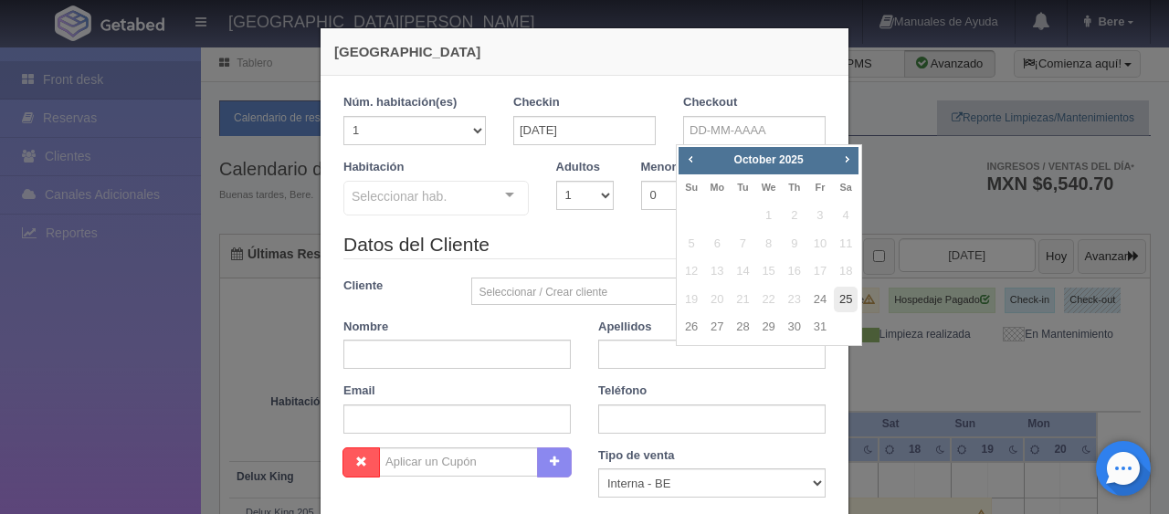
click at [837, 303] on link "25" at bounding box center [846, 300] width 24 height 26
type input "25-10-2025"
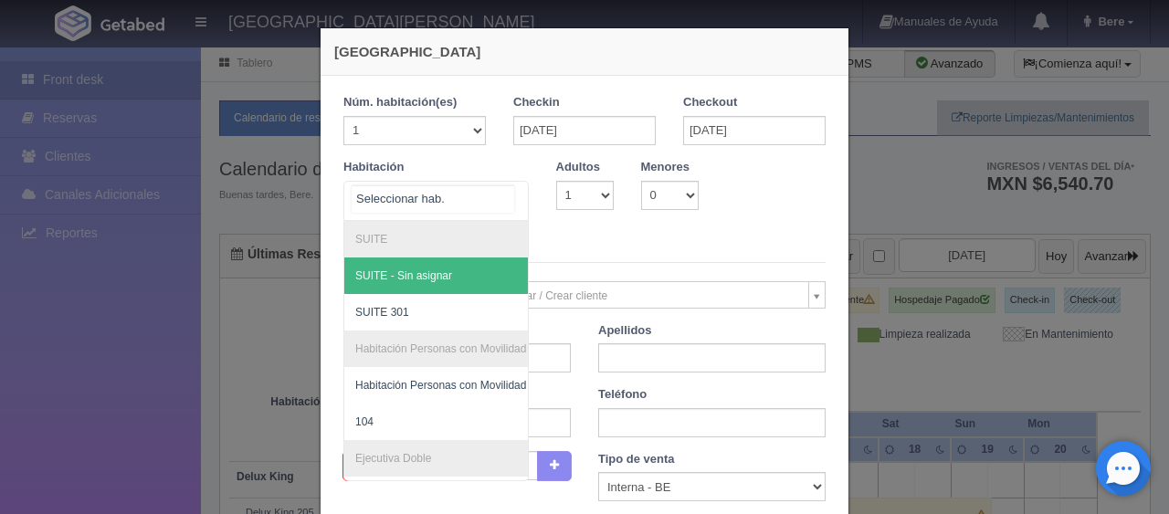
click at [439, 206] on div at bounding box center [436, 201] width 185 height 40
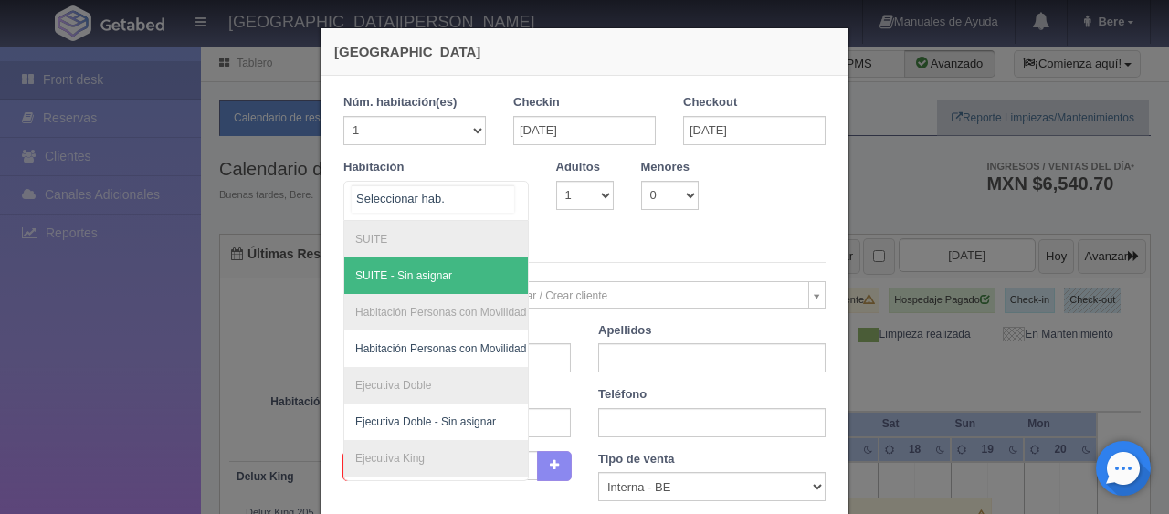
click at [418, 272] on span "SUITE - Sin asignar" at bounding box center [403, 276] width 97 height 13
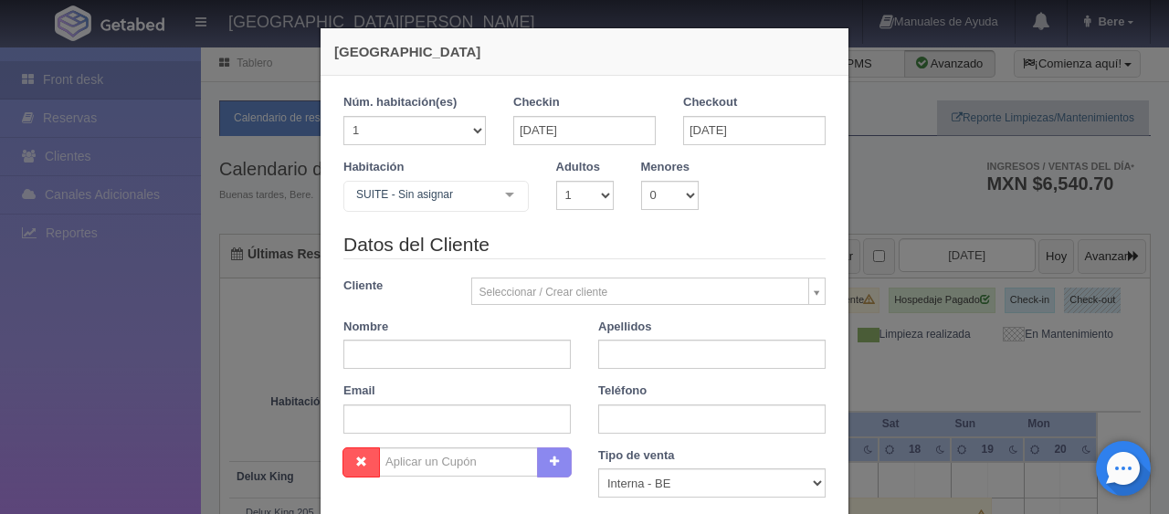
checkbox input "false"
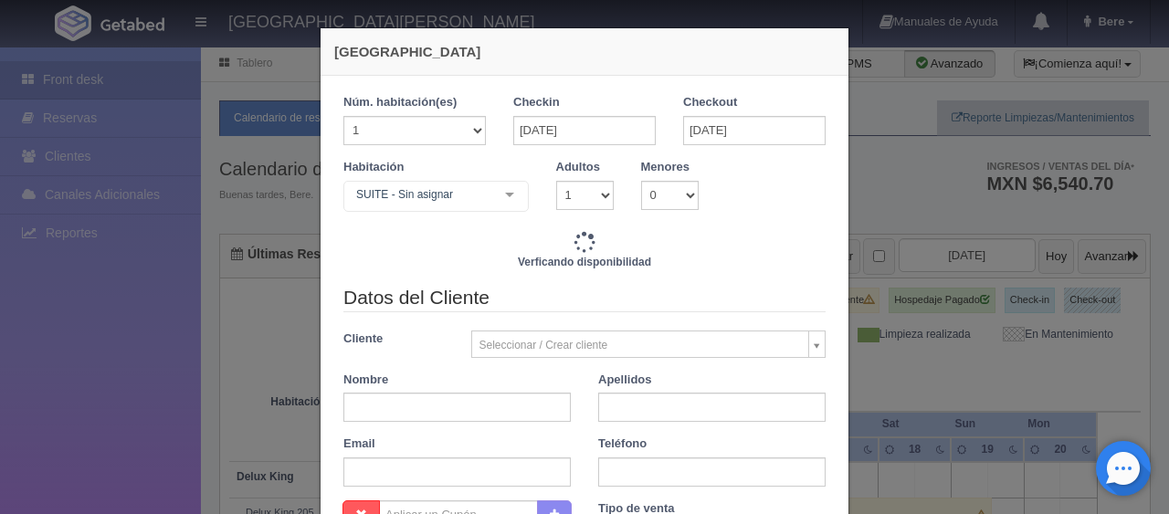
click at [132, 349] on div "Nueva Reserva 1 Núm. habitación(es) 1 2 3 4 5 6 7 8 9 10 11 12 13 14 15 16 17 1…" at bounding box center [584, 257] width 1169 height 514
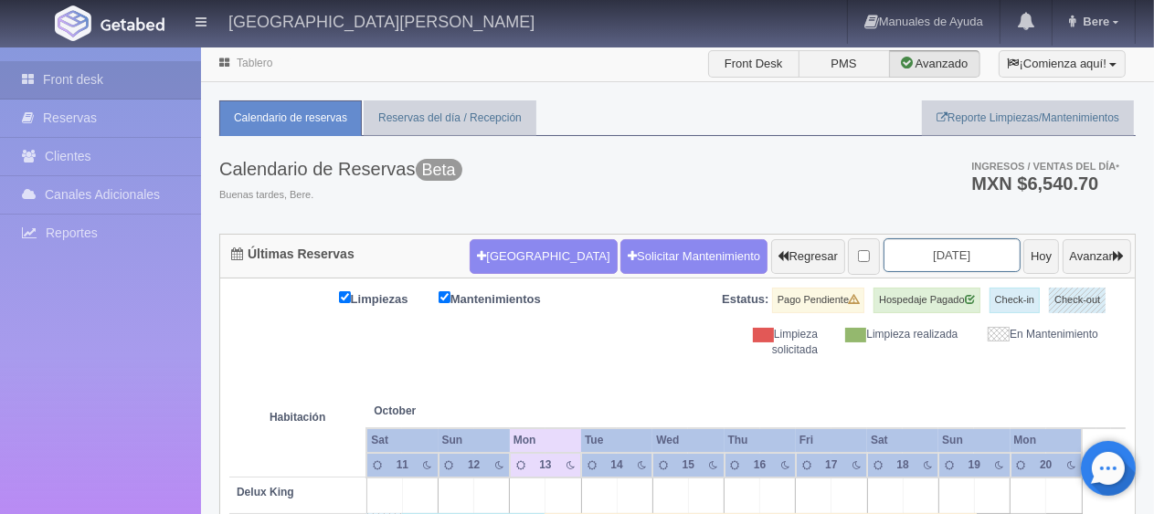
click at [942, 255] on input "[DATE]" at bounding box center [951, 255] width 137 height 34
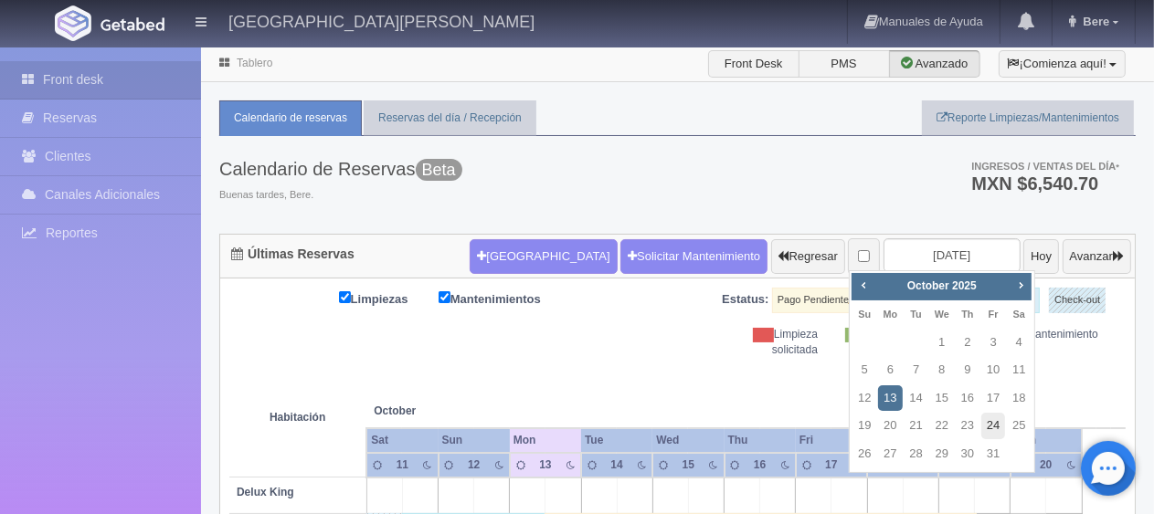
click at [988, 429] on link "24" at bounding box center [993, 426] width 24 height 26
type input "2025-10-24"
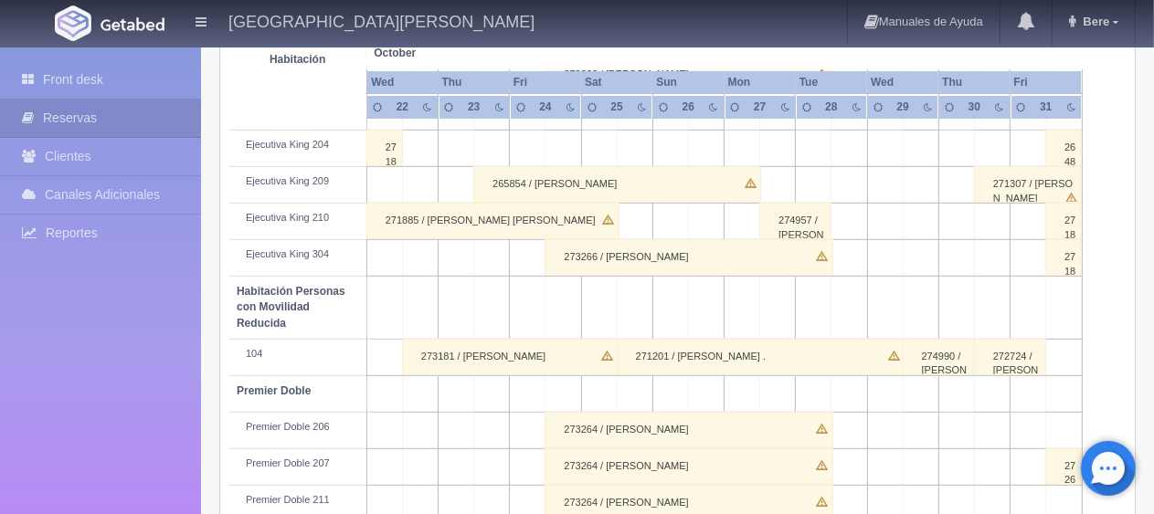
scroll to position [974, 0]
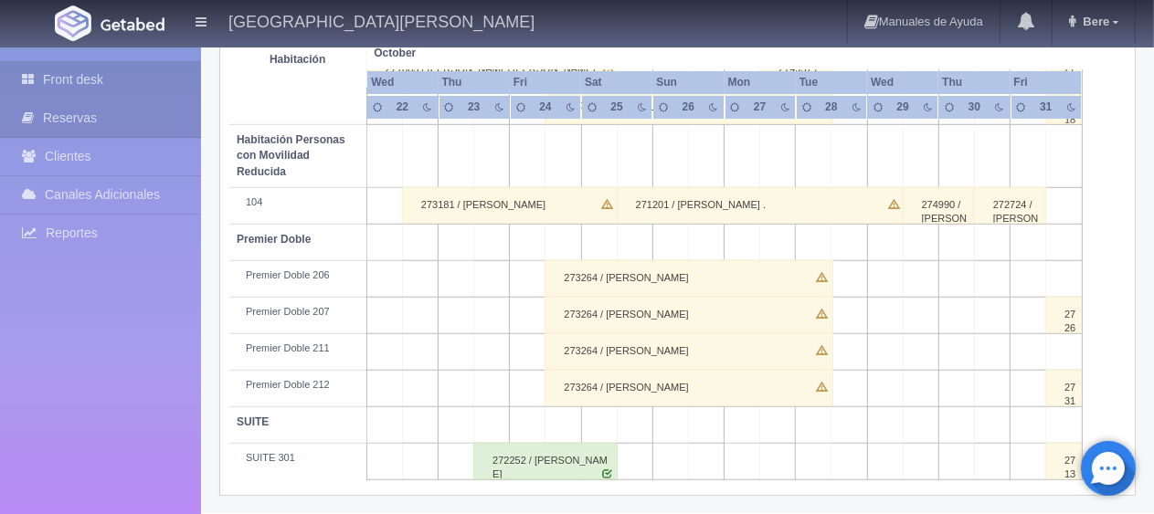
click at [77, 90] on link "Front desk" at bounding box center [100, 79] width 201 height 37
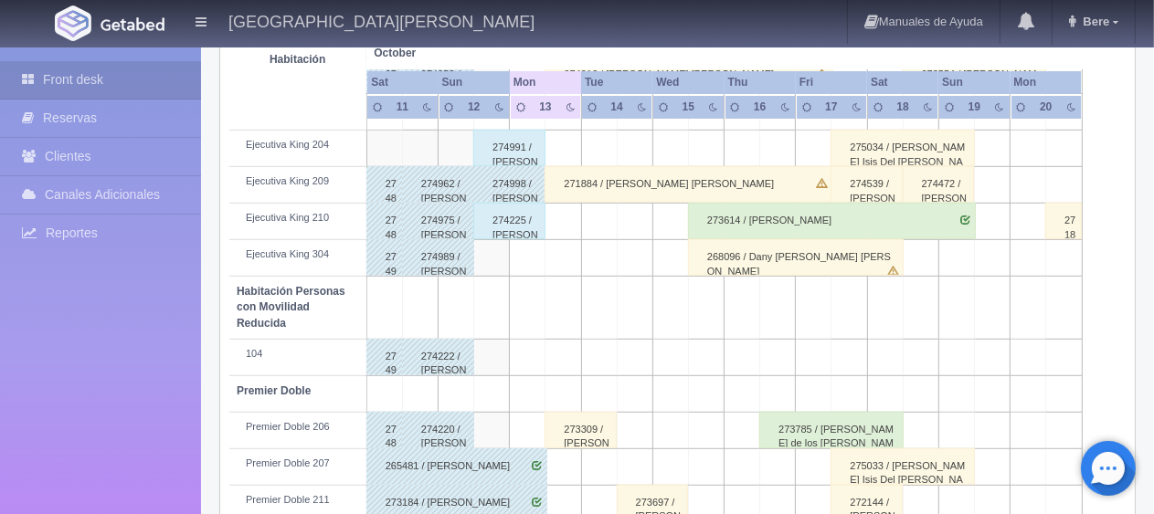
scroll to position [974, 0]
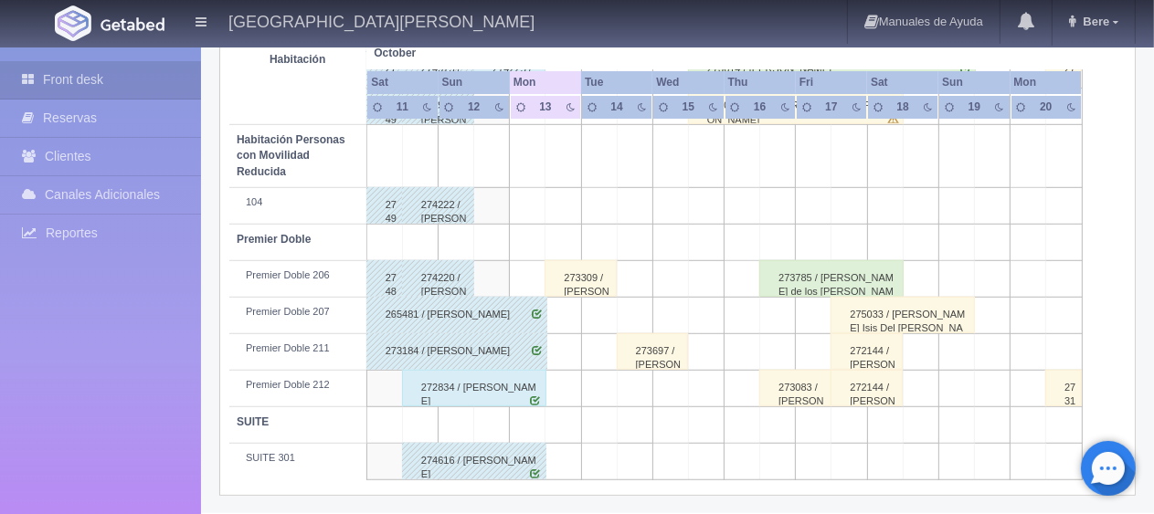
click at [476, 386] on div "272834 / [PERSON_NAME]" at bounding box center [474, 388] width 144 height 37
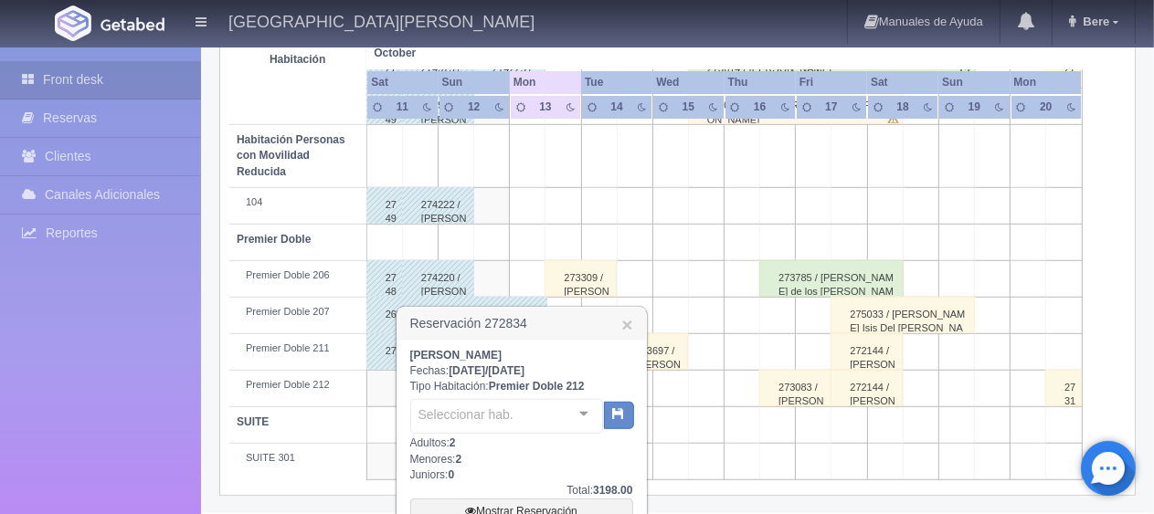
scroll to position [1137, 0]
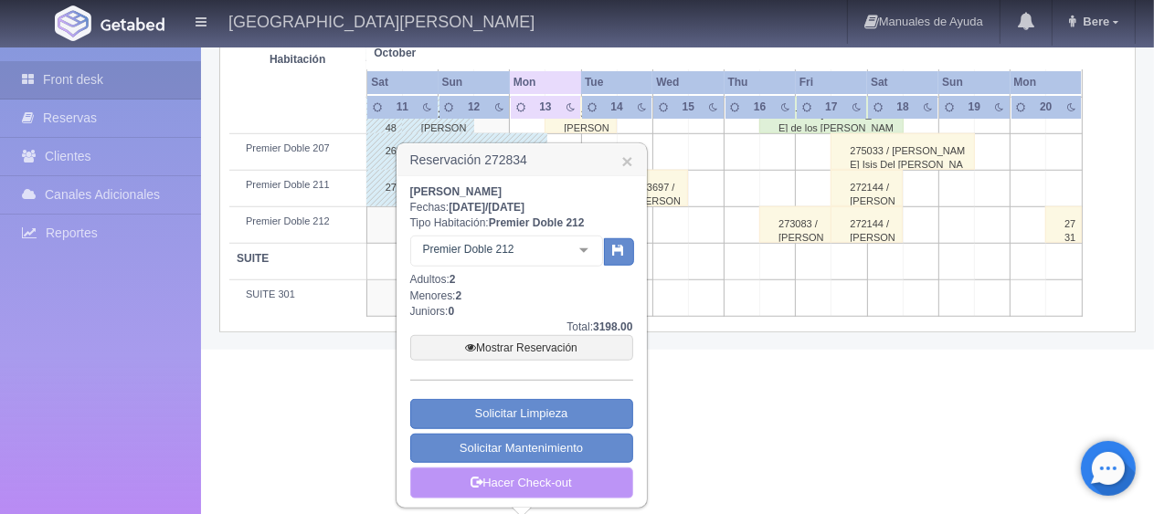
click at [488, 484] on link "Hacer Check-out" at bounding box center [521, 483] width 223 height 31
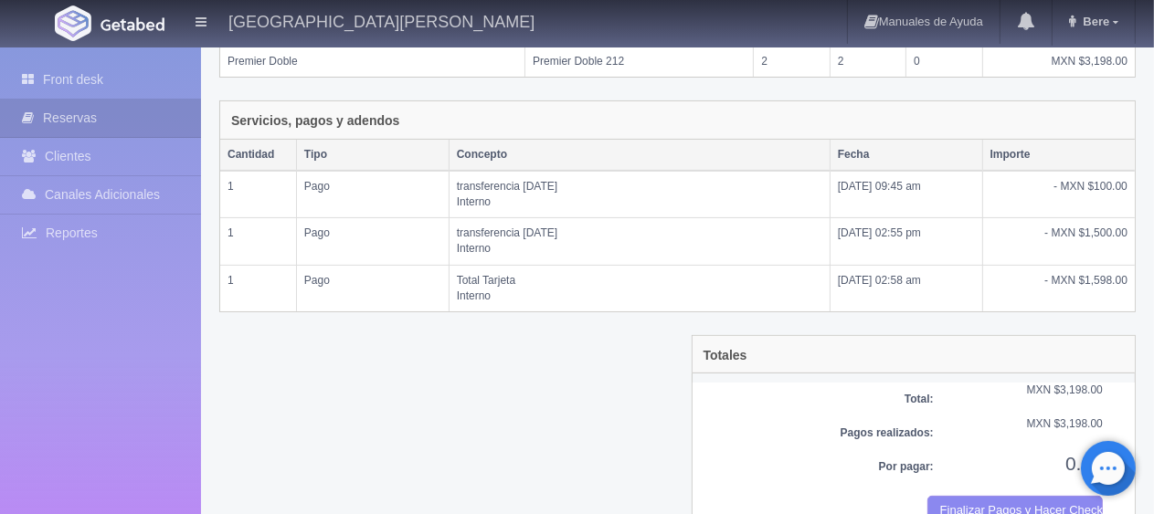
scroll to position [401, 0]
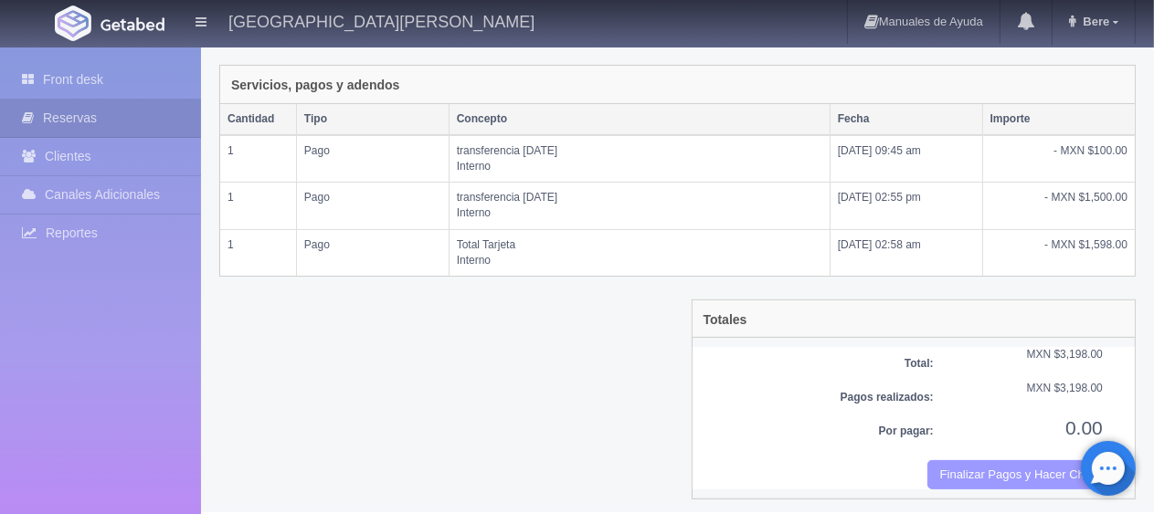
click at [942, 466] on button "Finalizar Pagos y Hacer Checkout" at bounding box center [1014, 475] width 175 height 30
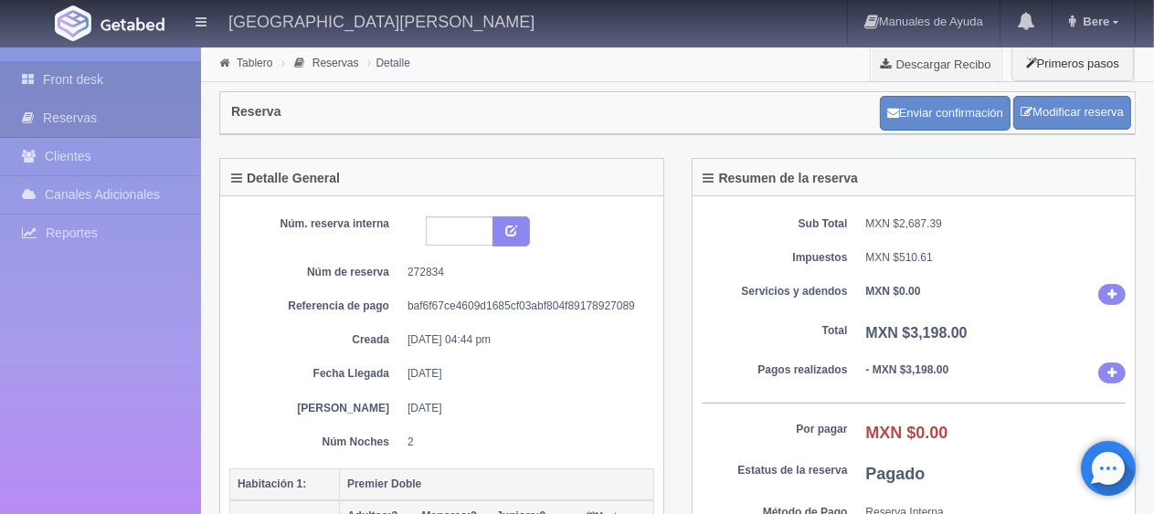
click at [70, 75] on link "Front desk" at bounding box center [100, 79] width 201 height 37
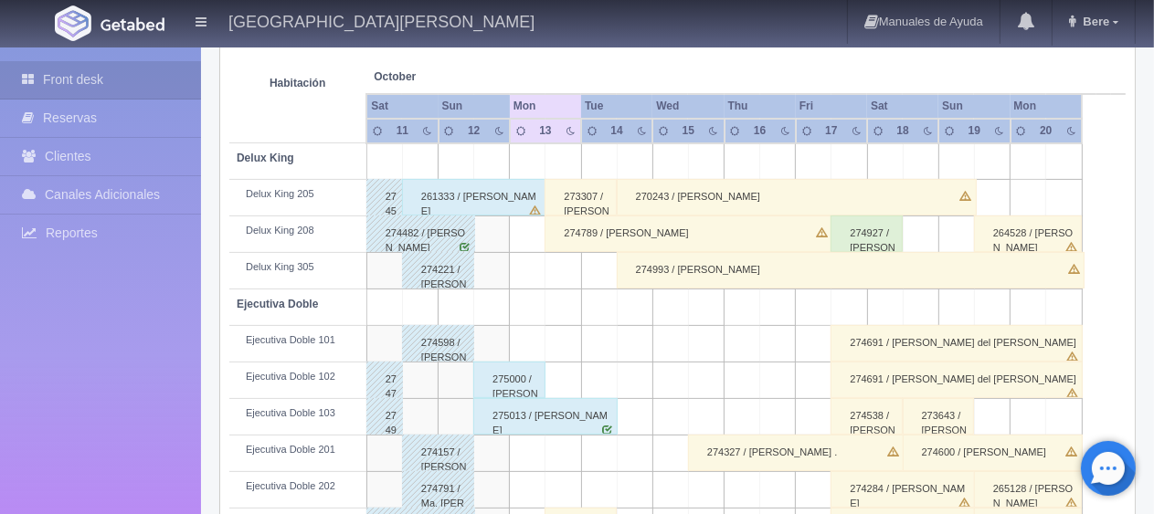
scroll to position [426, 0]
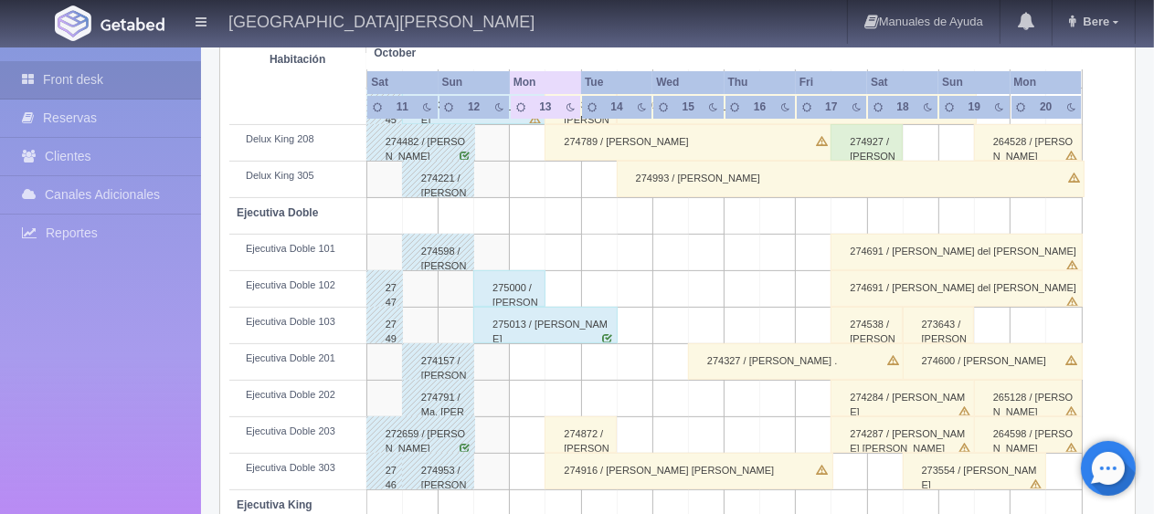
click at [508, 292] on div "275000 / [PERSON_NAME]" at bounding box center [509, 288] width 72 height 37
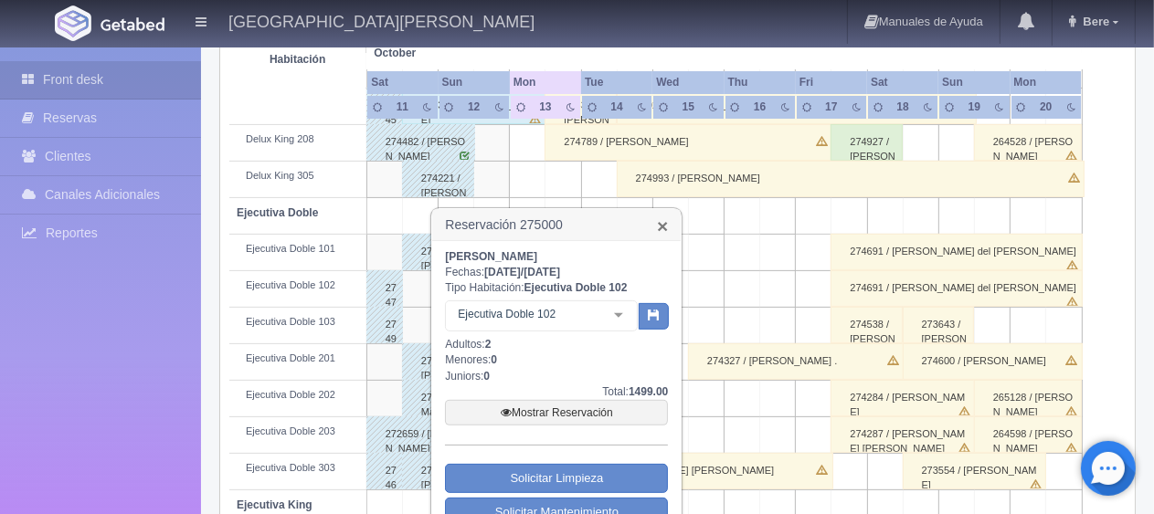
click at [662, 229] on link "×" at bounding box center [662, 226] width 11 height 19
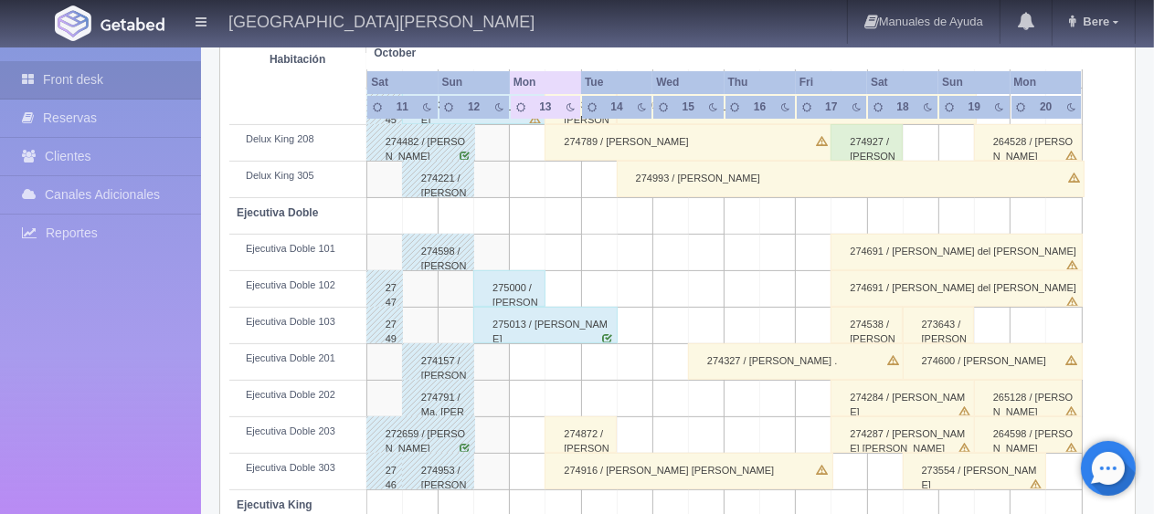
scroll to position [517, 0]
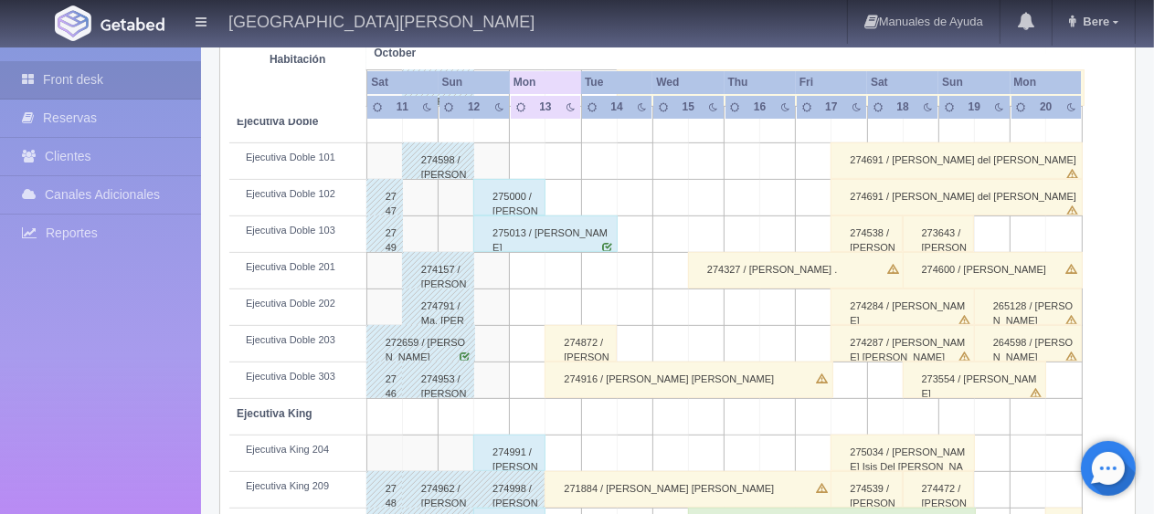
click at [546, 240] on div "275013 / [PERSON_NAME]" at bounding box center [545, 234] width 144 height 37
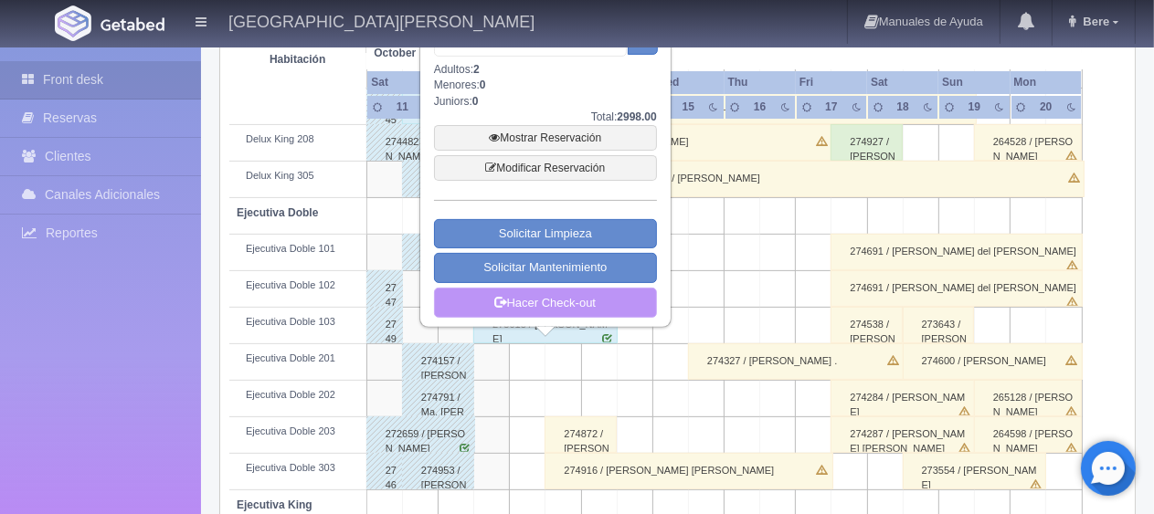
scroll to position [243, 0]
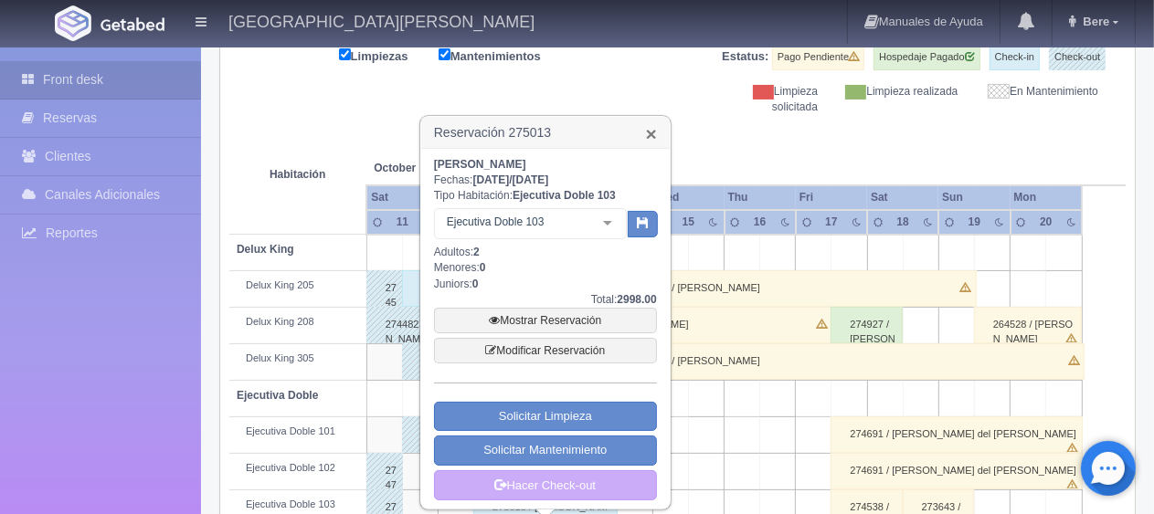
click at [646, 134] on link "×" at bounding box center [651, 133] width 11 height 19
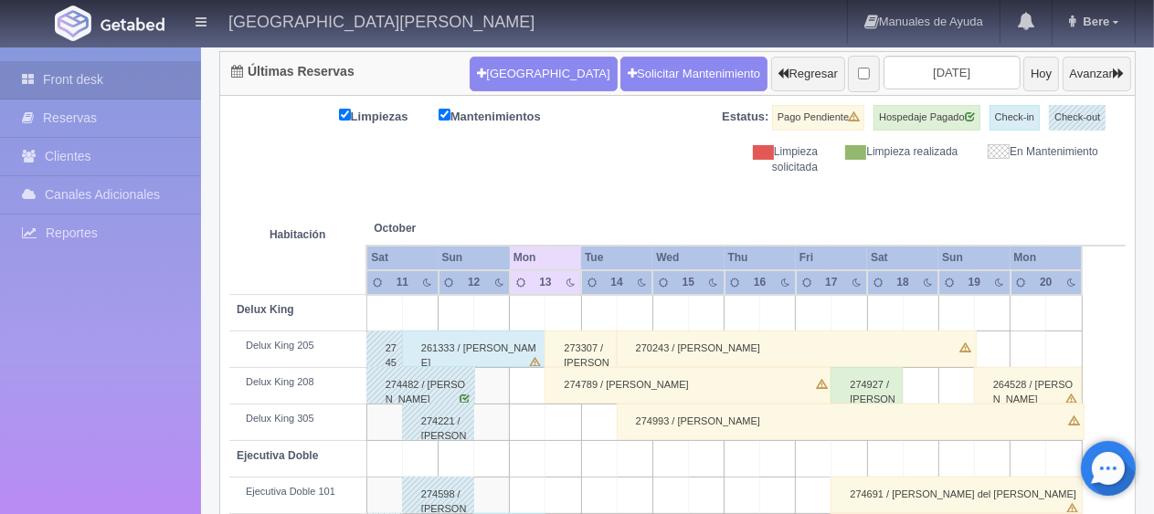
scroll to position [0, 0]
